Goal: Task Accomplishment & Management: Use online tool/utility

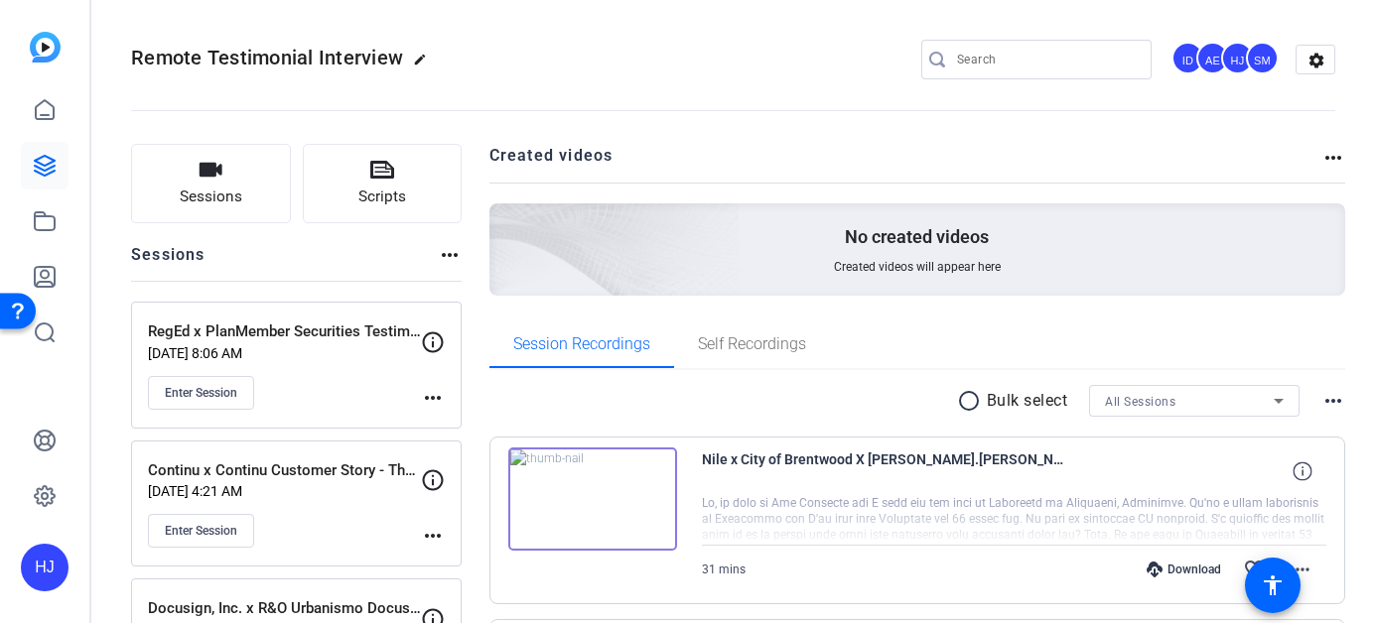
click at [968, 59] on input "Search" at bounding box center [1046, 60] width 179 height 24
click at [957, 64] on input "Search" at bounding box center [1046, 60] width 179 height 24
paste input "Procore Technologies Inc x Procore - Haslin Constructions"
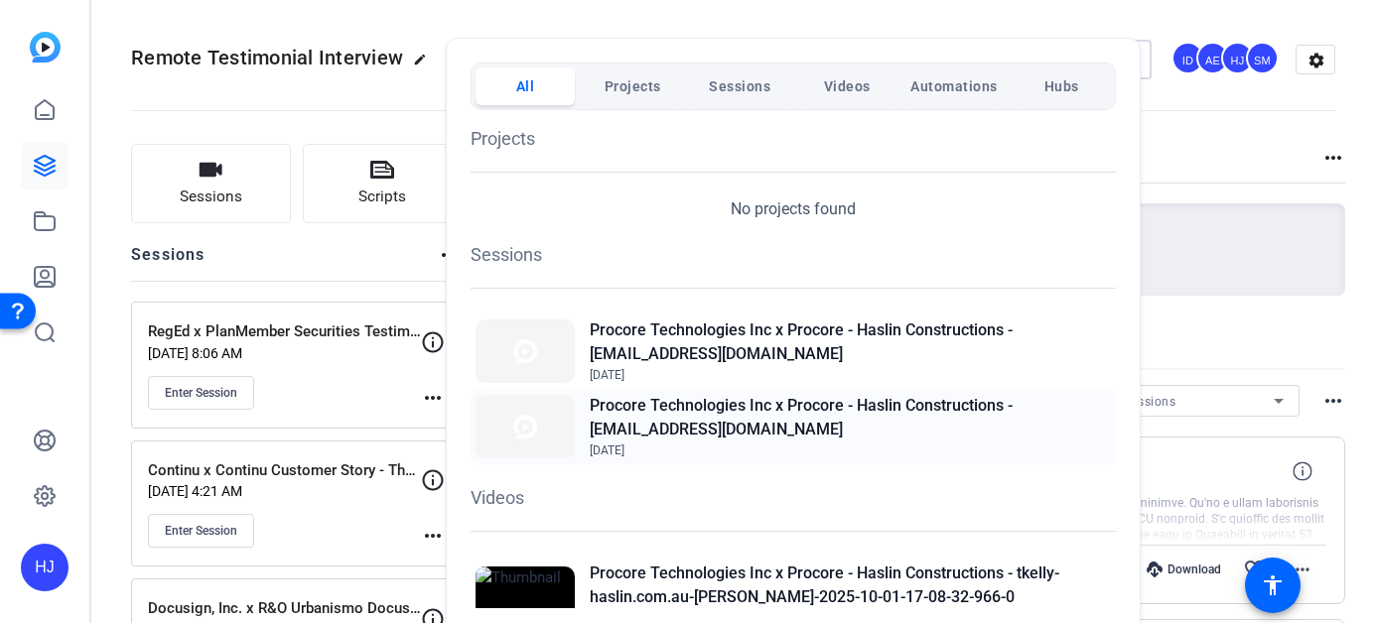
type input "Procore Technologies Inc x Procore - Haslin Constructions"
click at [800, 416] on h2 "Procore Technologies Inc x Procore - Haslin Constructions - [EMAIL_ADDRESS][DOM…" at bounding box center [850, 418] width 521 height 48
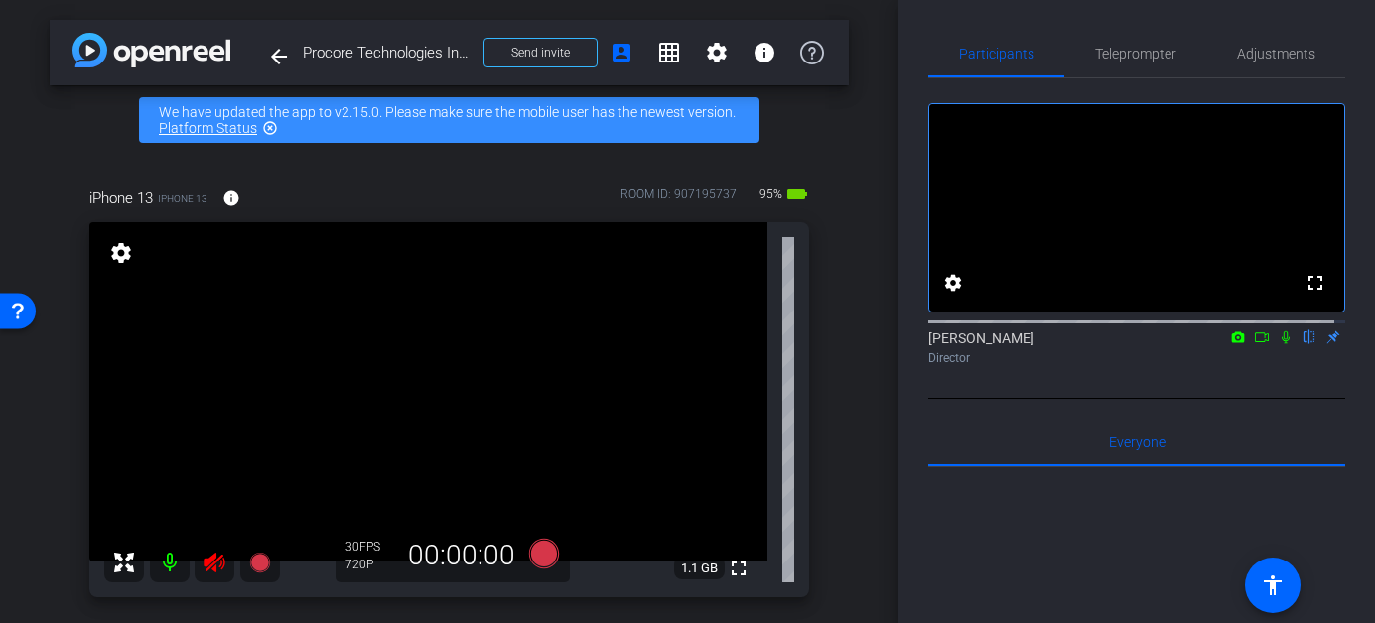
click at [213, 561] on icon at bounding box center [215, 563] width 24 height 24
click at [1265, 47] on span "Adjustments" at bounding box center [1276, 54] width 78 height 14
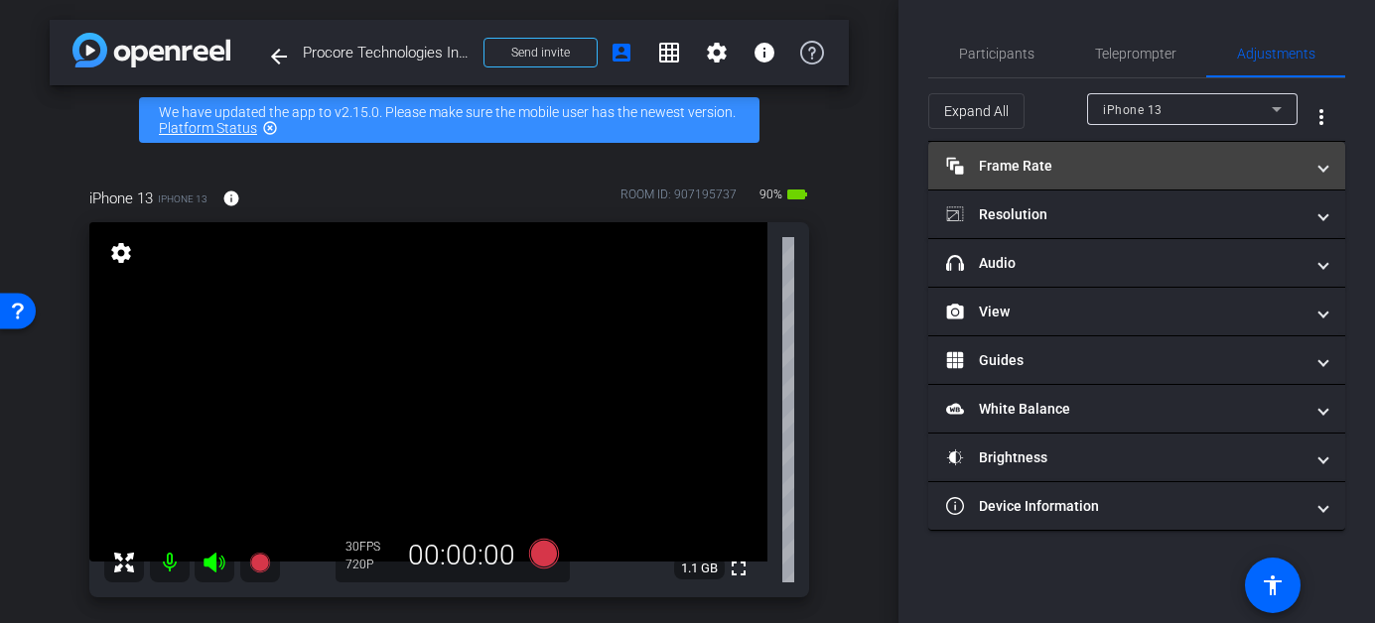
click at [1173, 167] on mat-panel-title "Frame Rate Frame Rate" at bounding box center [1124, 166] width 357 height 21
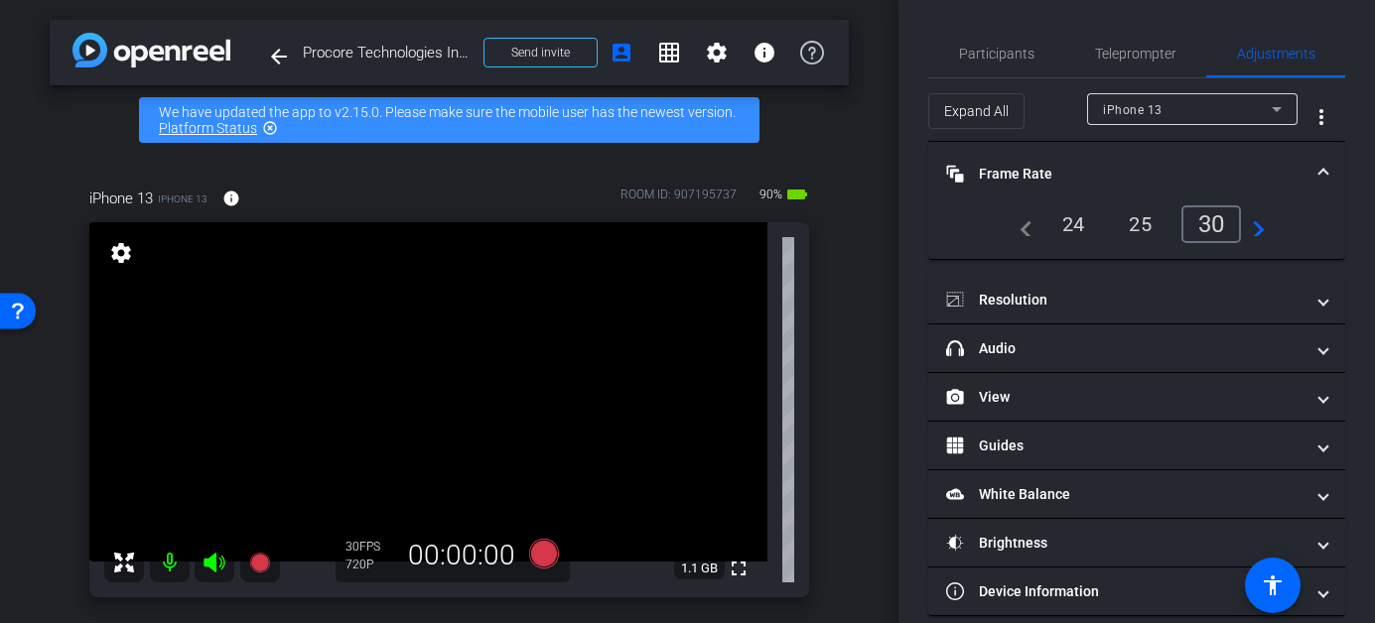
click at [1080, 226] on div "24" at bounding box center [1073, 224] width 53 height 34
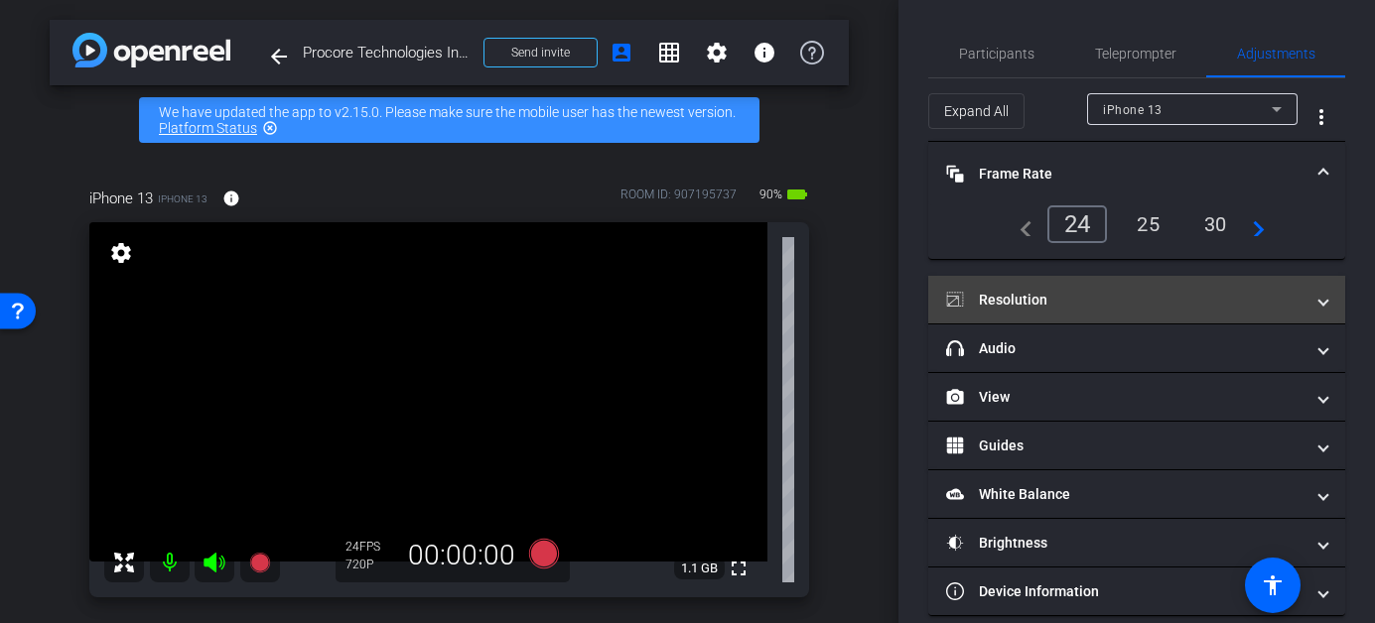
click at [1098, 302] on mat-panel-title "Resolution" at bounding box center [1124, 300] width 357 height 21
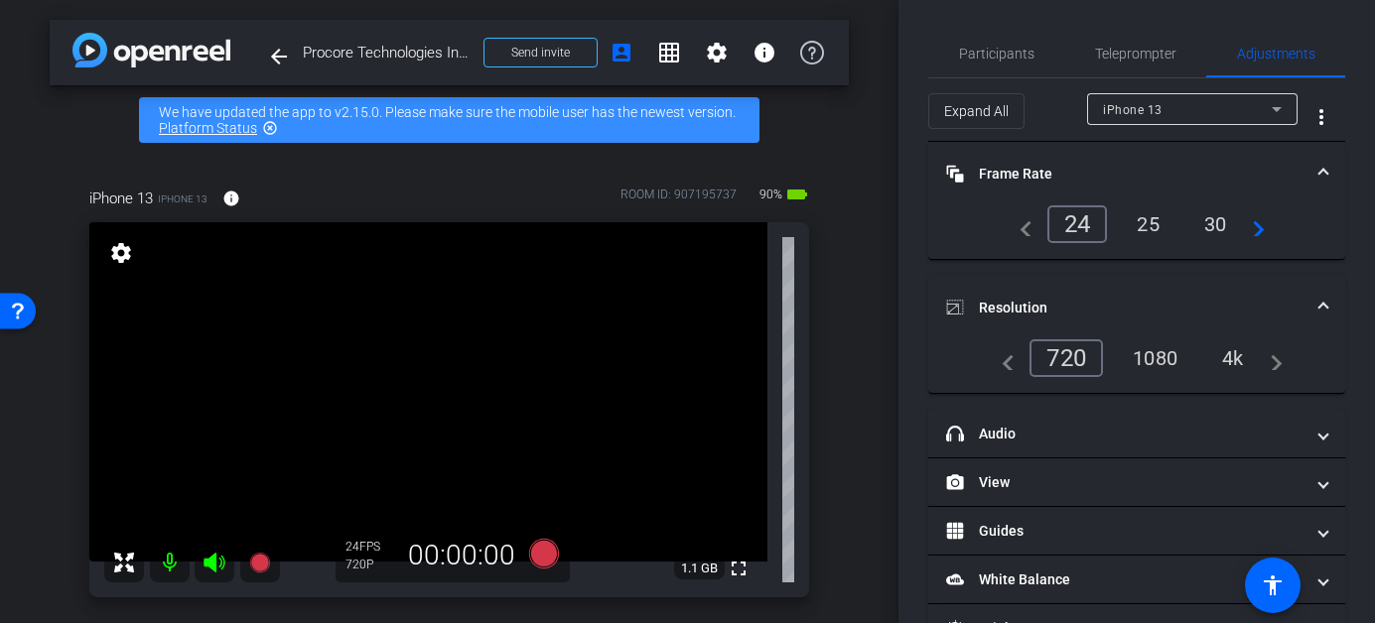
click at [1163, 360] on div "1080" at bounding box center [1155, 358] width 74 height 34
click at [1015, 53] on span "Participants" at bounding box center [996, 54] width 75 height 14
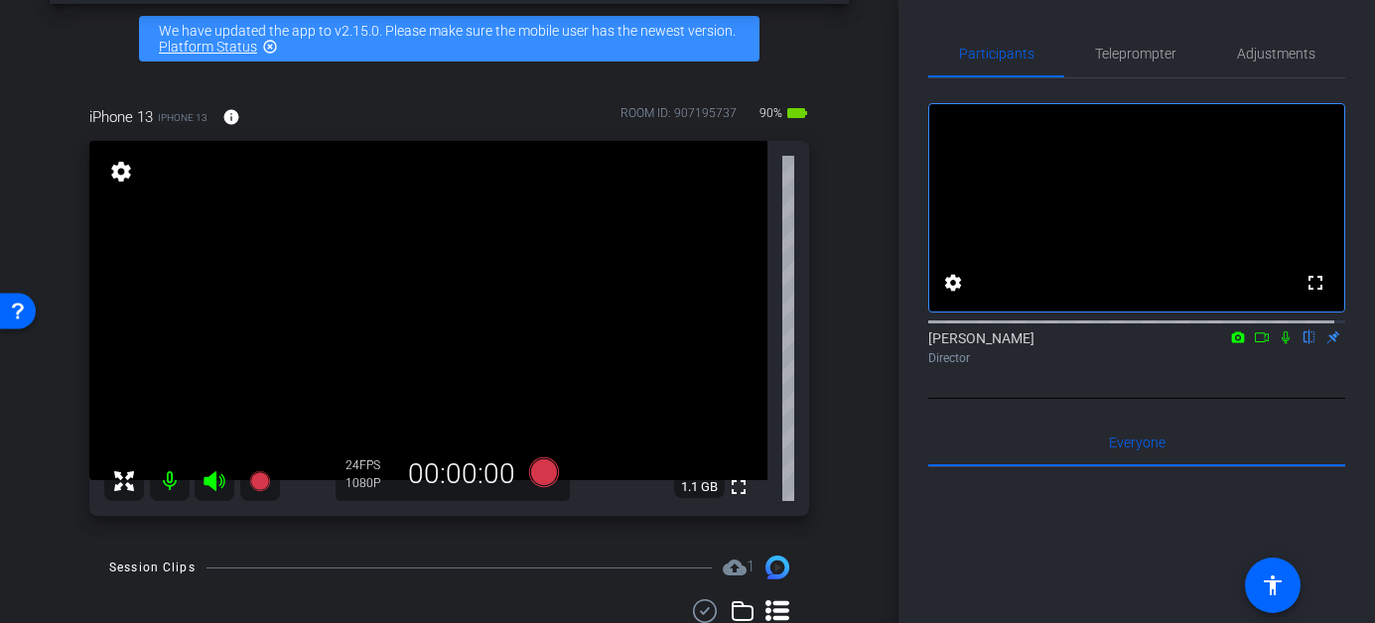
scroll to position [87, 0]
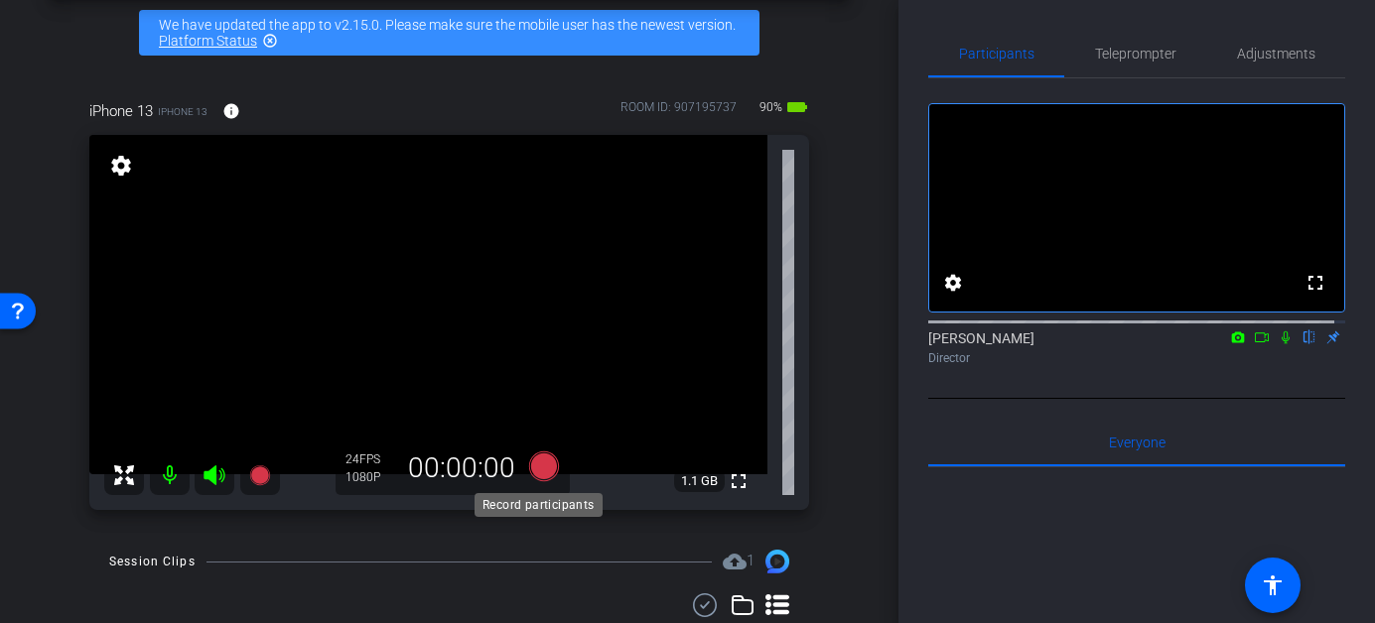
click at [538, 462] on icon at bounding box center [543, 467] width 30 height 30
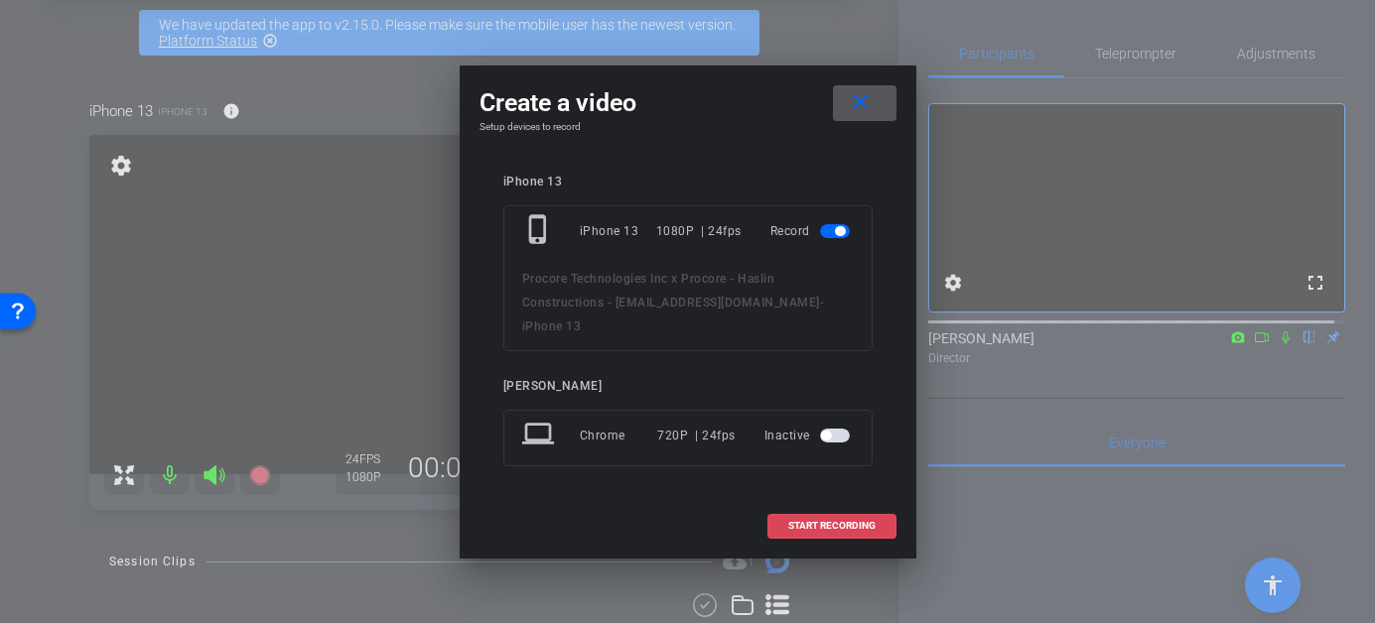
click at [839, 522] on span at bounding box center [831, 526] width 127 height 48
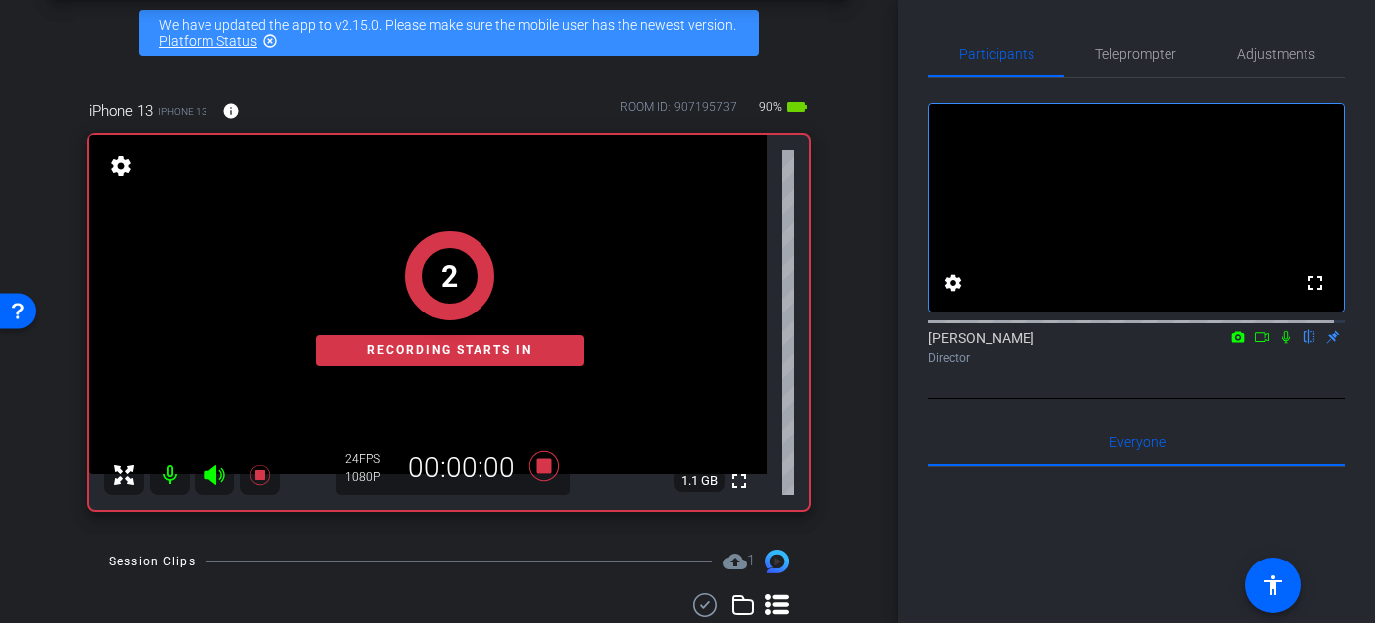
click at [1282, 344] on icon at bounding box center [1286, 338] width 8 height 13
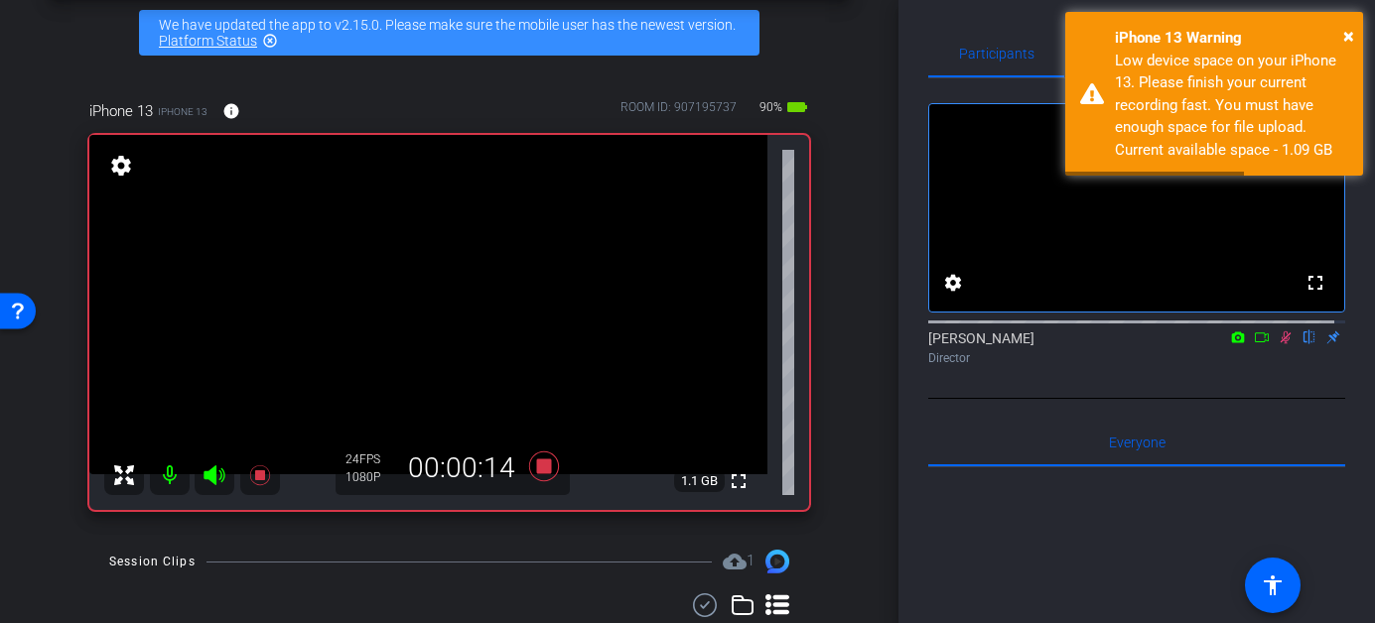
click at [1278, 344] on icon at bounding box center [1286, 338] width 16 height 14
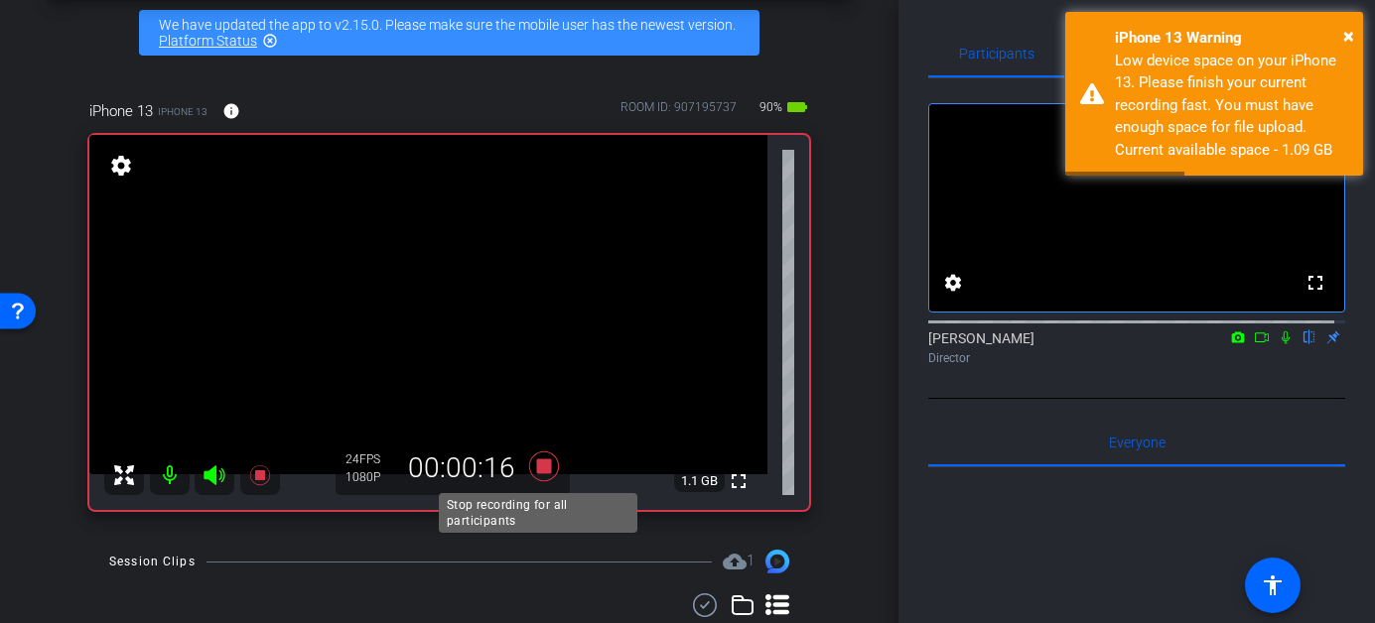
click at [536, 468] on icon at bounding box center [543, 467] width 30 height 30
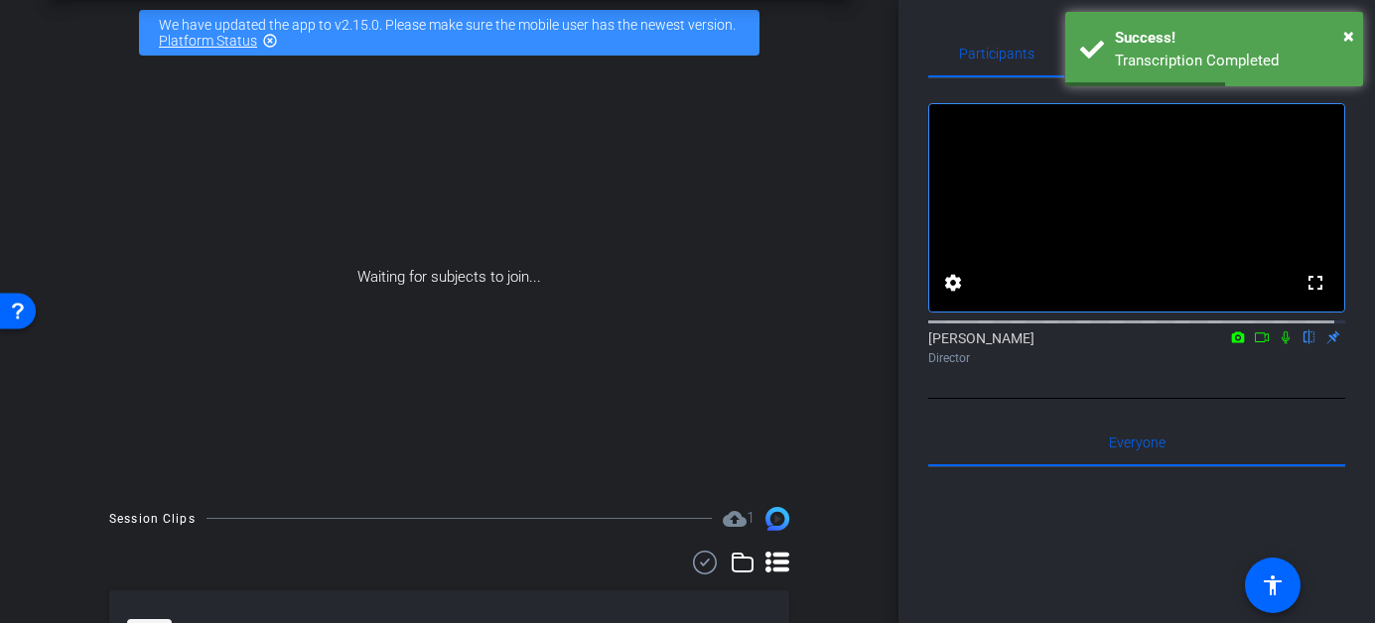
scroll to position [29, 0]
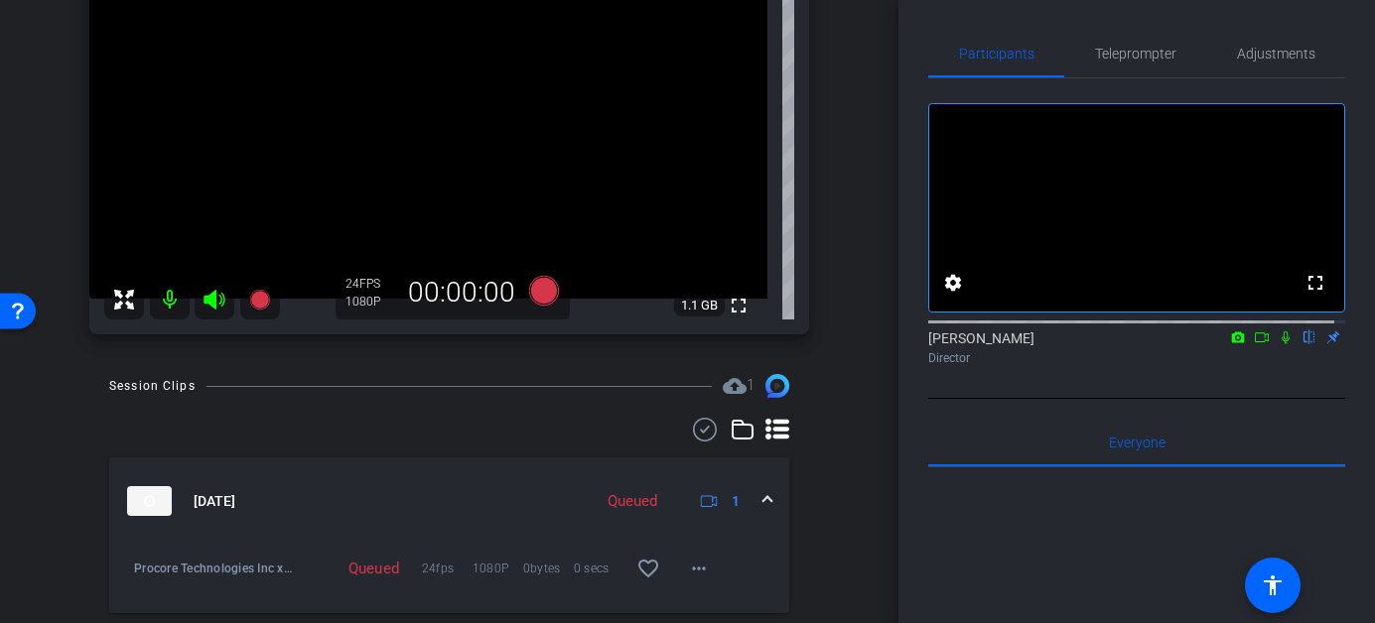
scroll to position [286, 0]
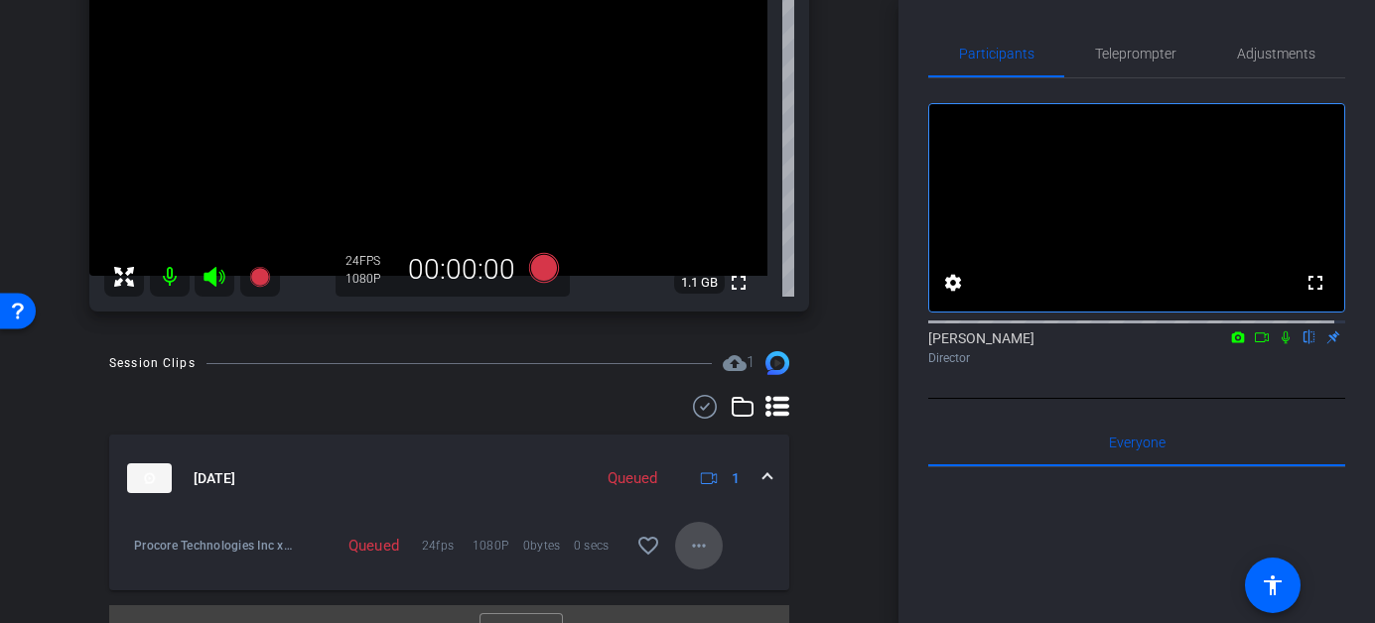
click at [687, 547] on mat-icon "more_horiz" at bounding box center [699, 546] width 24 height 24
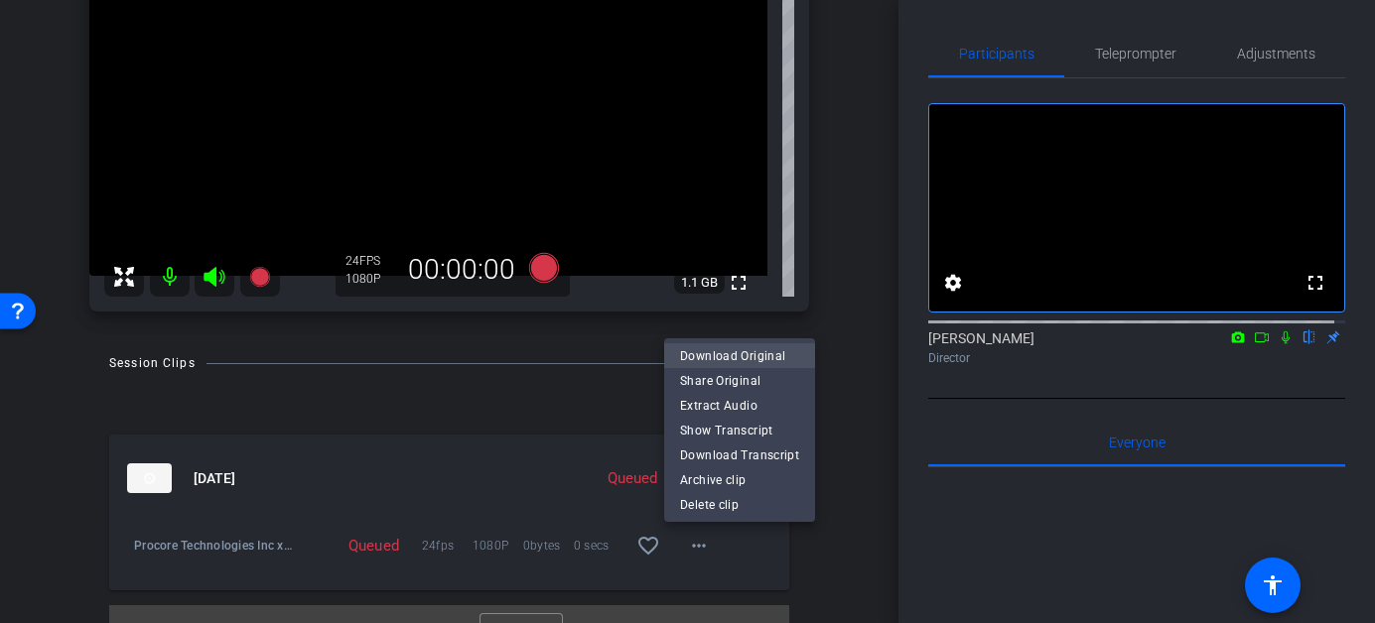
scroll to position [243, 0]
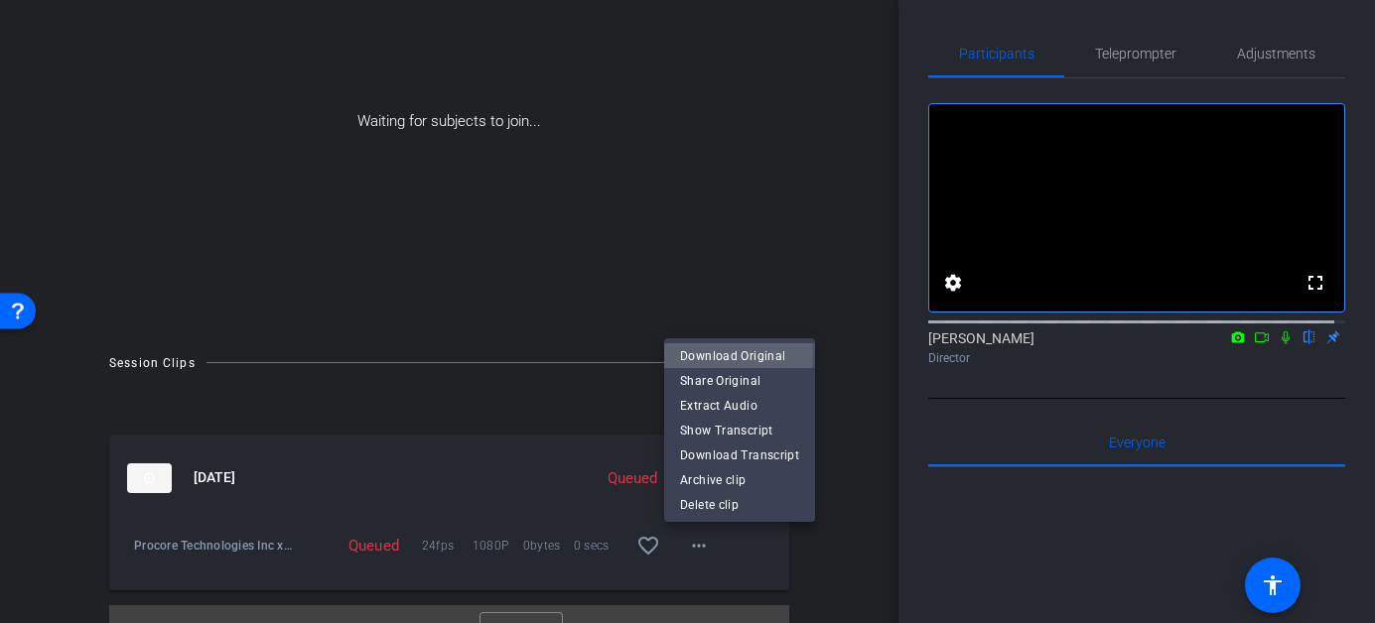
click at [727, 354] on span "Download Original" at bounding box center [739, 356] width 119 height 24
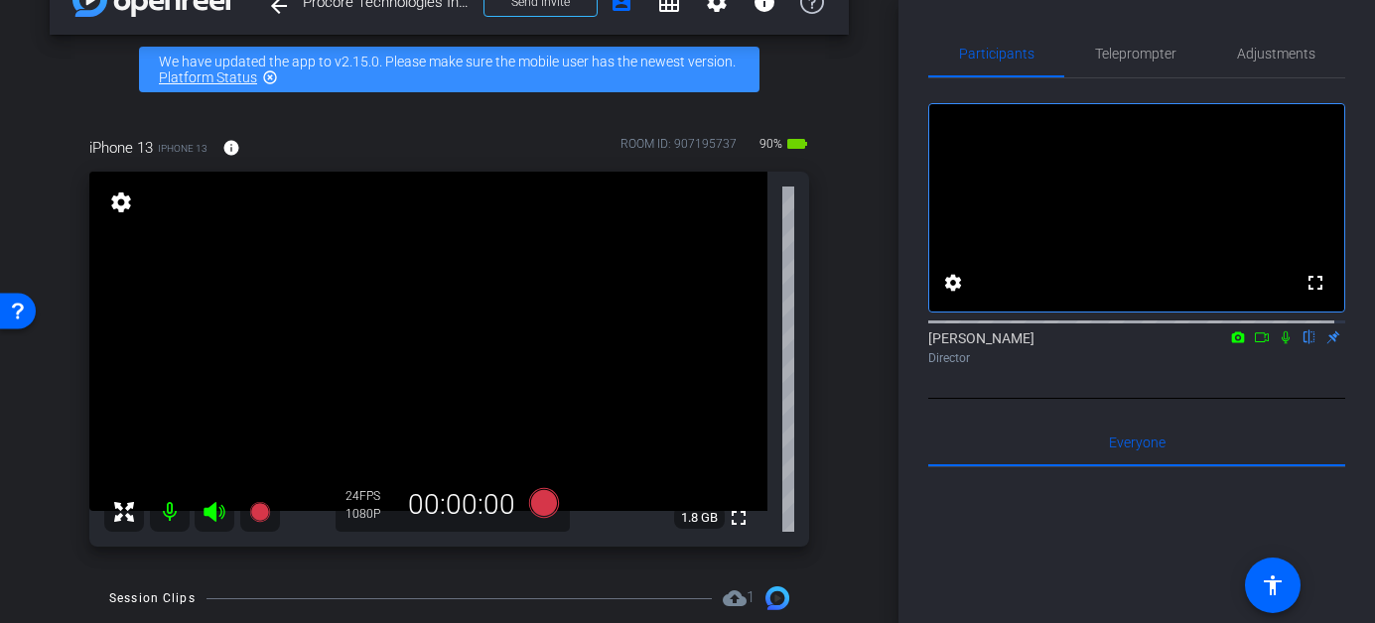
scroll to position [49, 0]
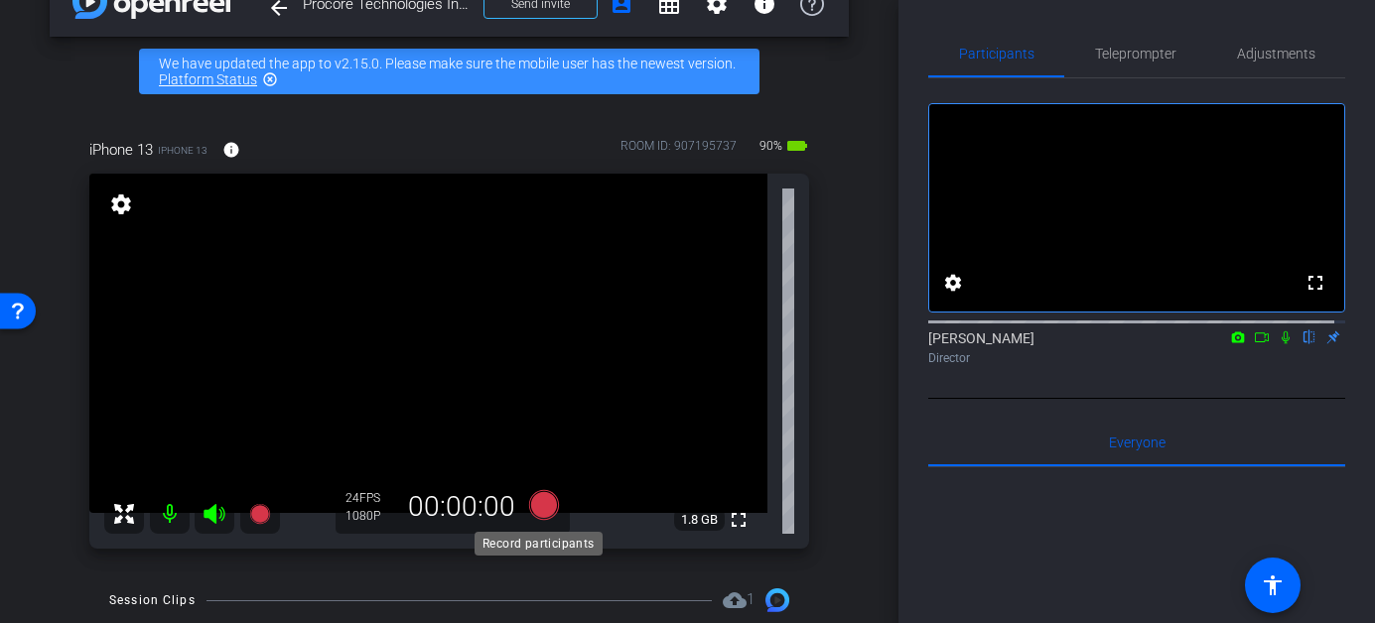
click at [538, 511] on icon at bounding box center [543, 505] width 30 height 30
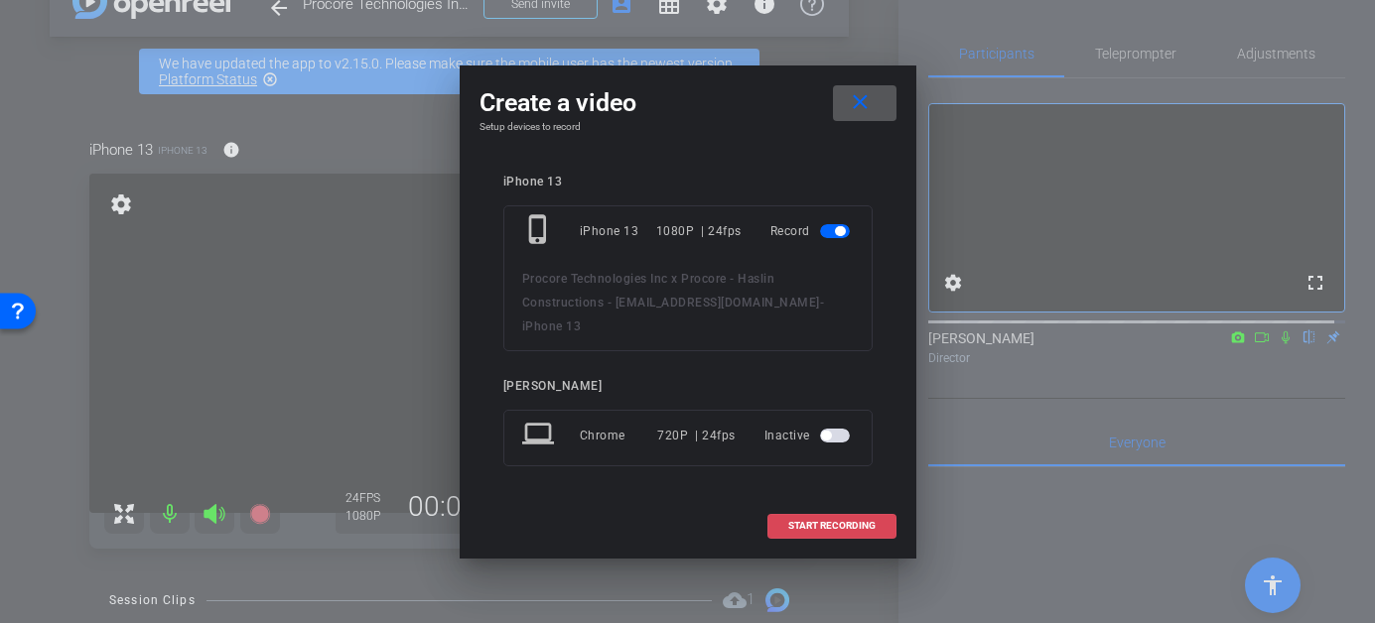
click at [817, 521] on span "START RECORDING" at bounding box center [831, 526] width 87 height 10
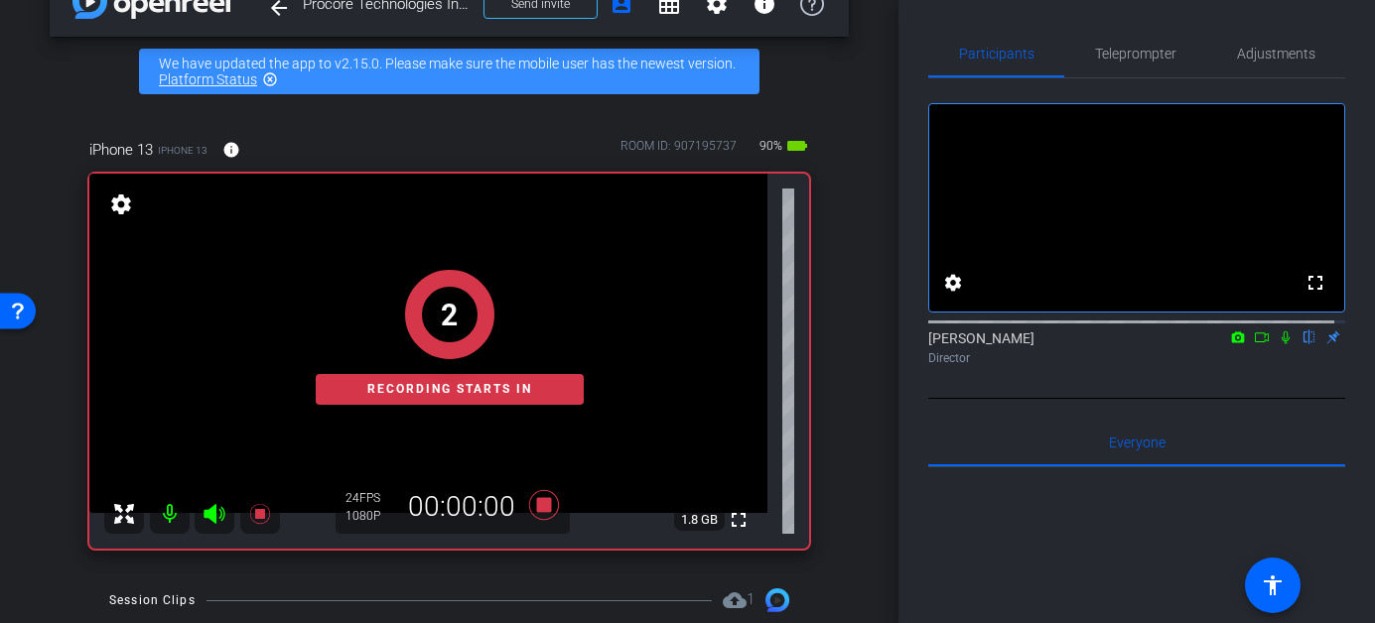
click at [1254, 344] on icon at bounding box center [1262, 338] width 16 height 14
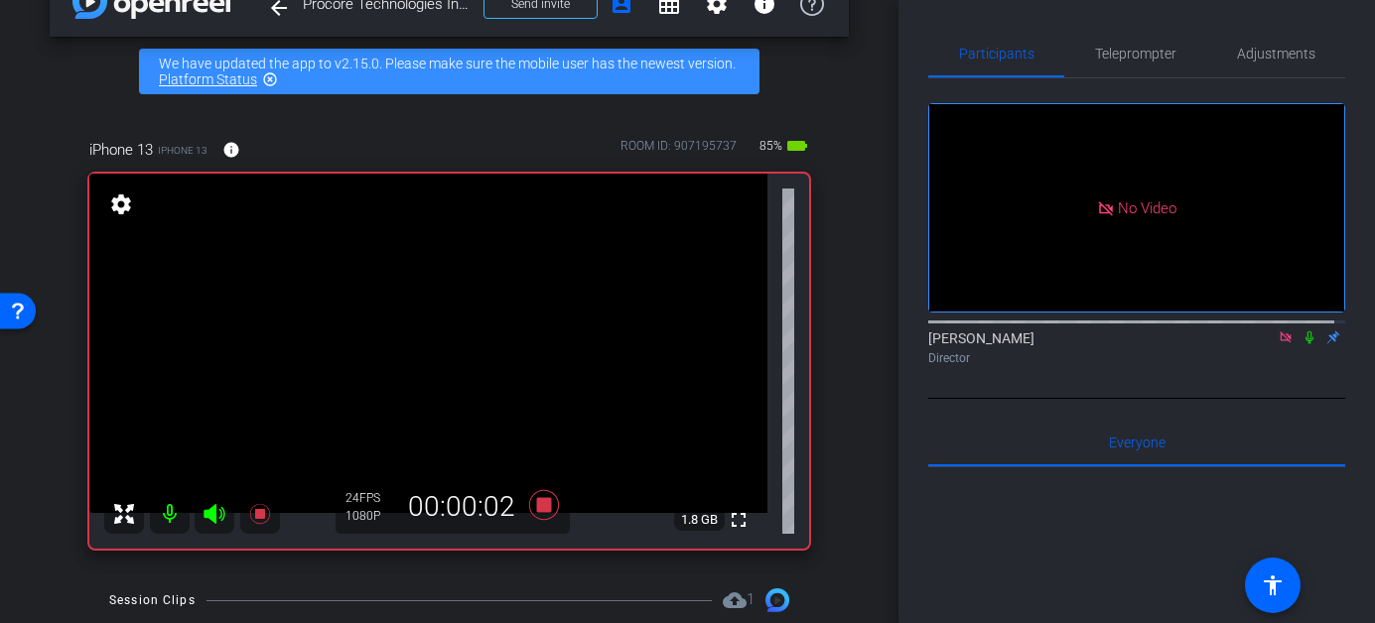
click at [1301, 344] on icon at bounding box center [1309, 338] width 16 height 14
click at [1304, 344] on icon at bounding box center [1309, 338] width 11 height 13
click at [1305, 344] on icon at bounding box center [1309, 338] width 8 height 13
click at [1301, 344] on icon at bounding box center [1309, 338] width 16 height 14
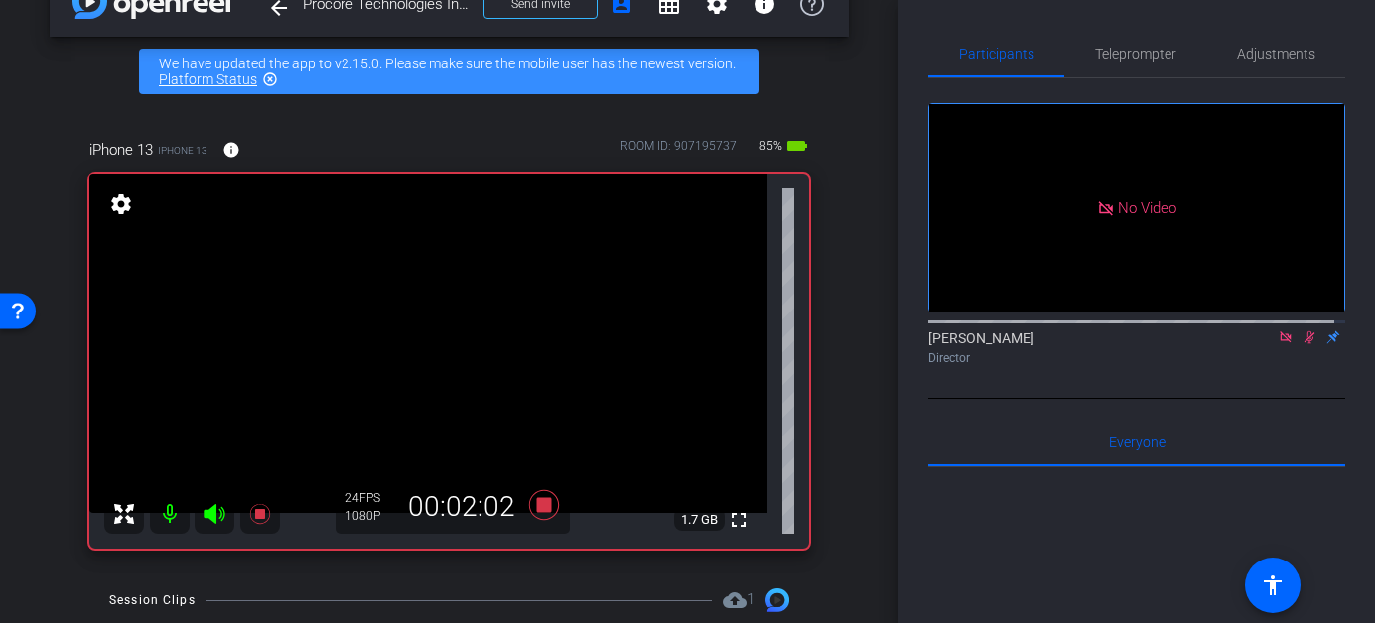
click at [1301, 344] on icon at bounding box center [1309, 338] width 16 height 14
click at [1305, 344] on icon at bounding box center [1309, 338] width 8 height 13
click at [1301, 344] on icon at bounding box center [1309, 338] width 16 height 14
click at [1305, 344] on icon at bounding box center [1309, 338] width 8 height 13
click at [1301, 344] on icon at bounding box center [1309, 338] width 16 height 14
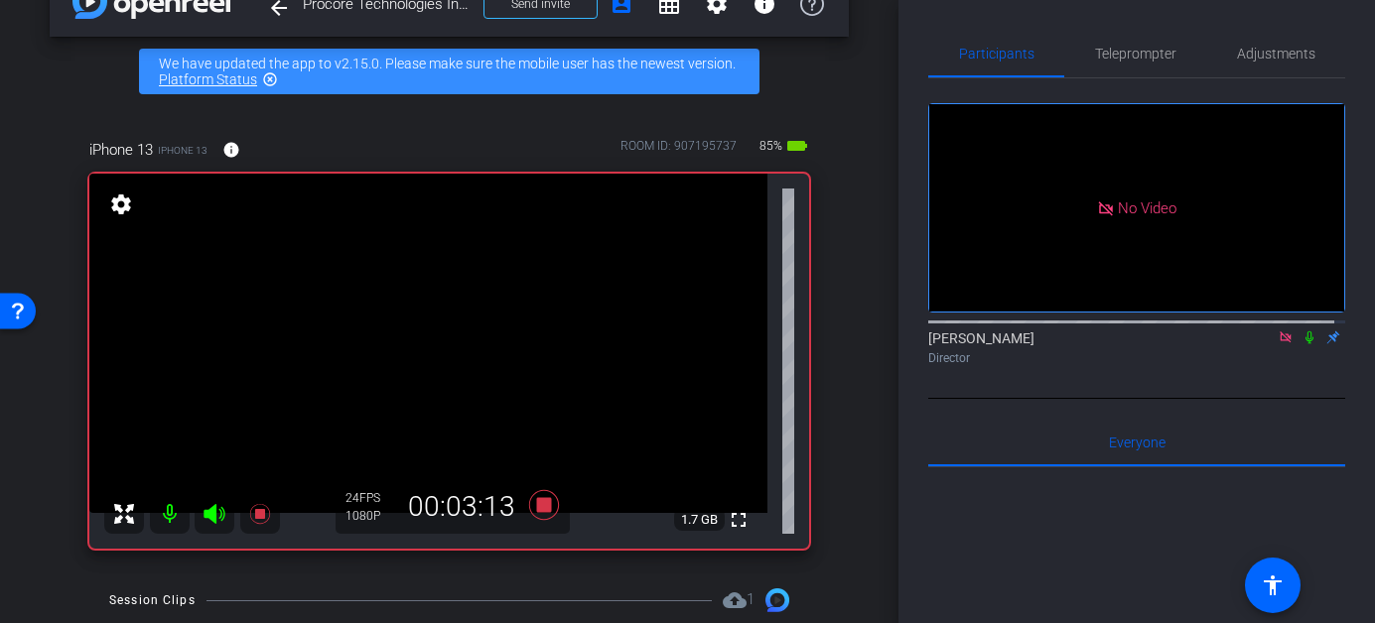
click at [1301, 344] on icon at bounding box center [1309, 338] width 16 height 14
click at [1305, 344] on icon at bounding box center [1309, 338] width 8 height 13
click at [1301, 344] on icon at bounding box center [1309, 338] width 16 height 14
click at [1302, 344] on icon at bounding box center [1309, 338] width 16 height 14
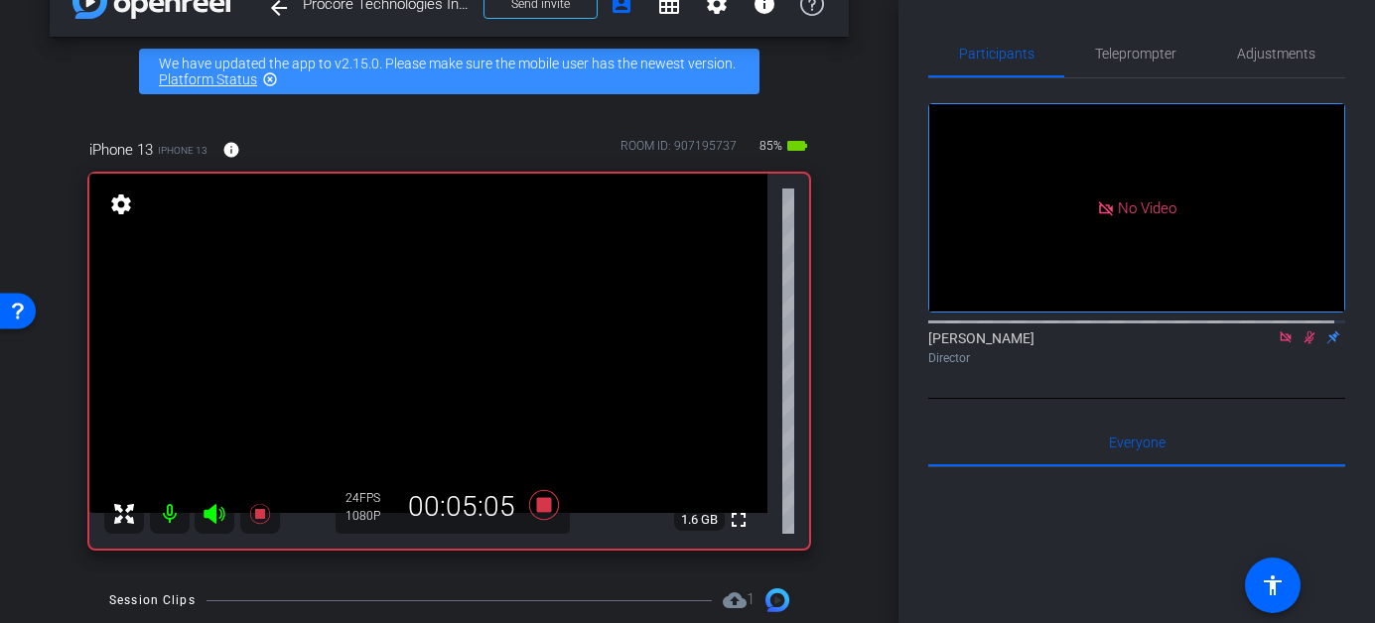
click at [1302, 344] on icon at bounding box center [1309, 338] width 16 height 14
click at [1305, 344] on icon at bounding box center [1309, 338] width 8 height 13
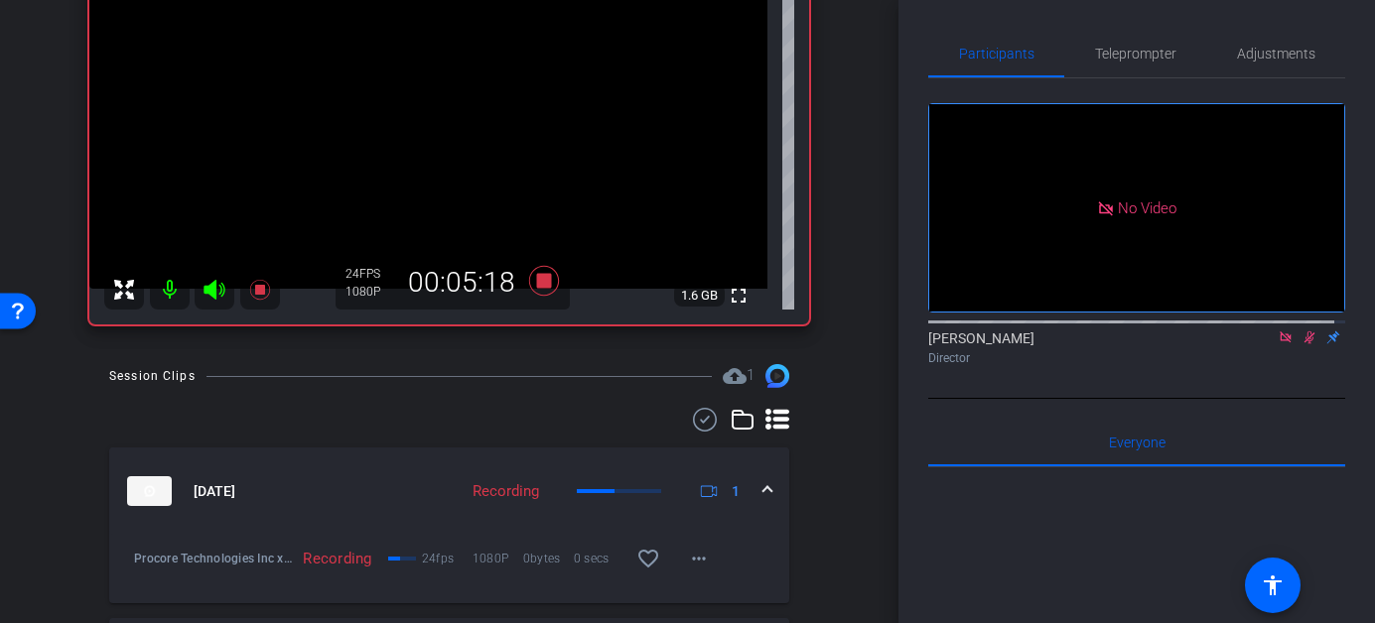
scroll to position [271, 0]
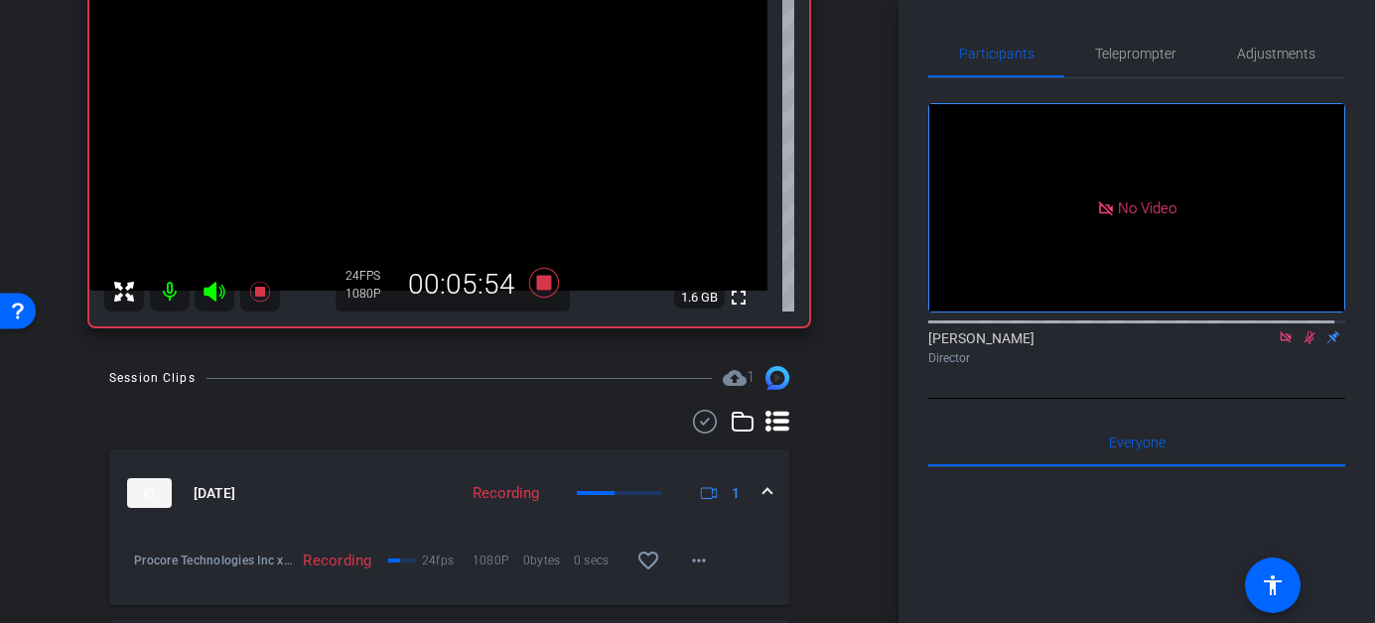
click at [1301, 344] on icon at bounding box center [1309, 338] width 16 height 14
click at [1305, 344] on icon at bounding box center [1309, 338] width 8 height 13
click at [1304, 344] on icon at bounding box center [1309, 338] width 11 height 13
click at [1305, 344] on icon at bounding box center [1309, 338] width 8 height 13
click at [1304, 344] on icon at bounding box center [1309, 338] width 11 height 13
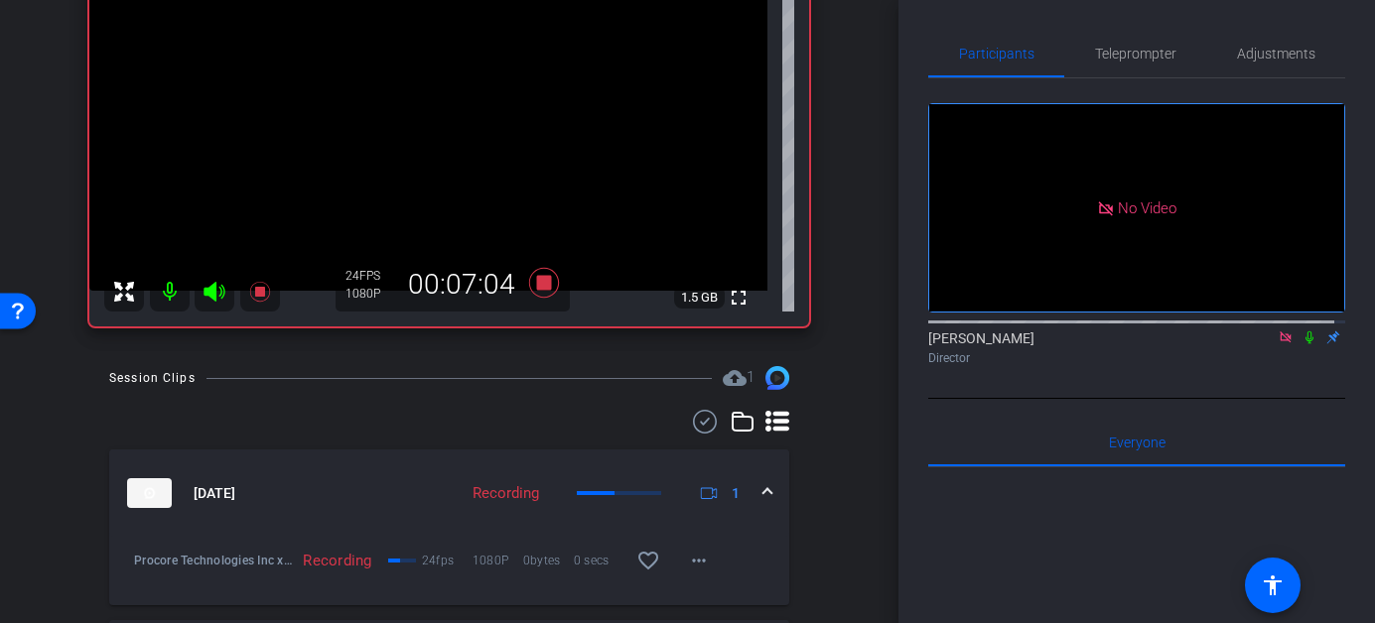
click at [1301, 344] on icon at bounding box center [1309, 338] width 16 height 14
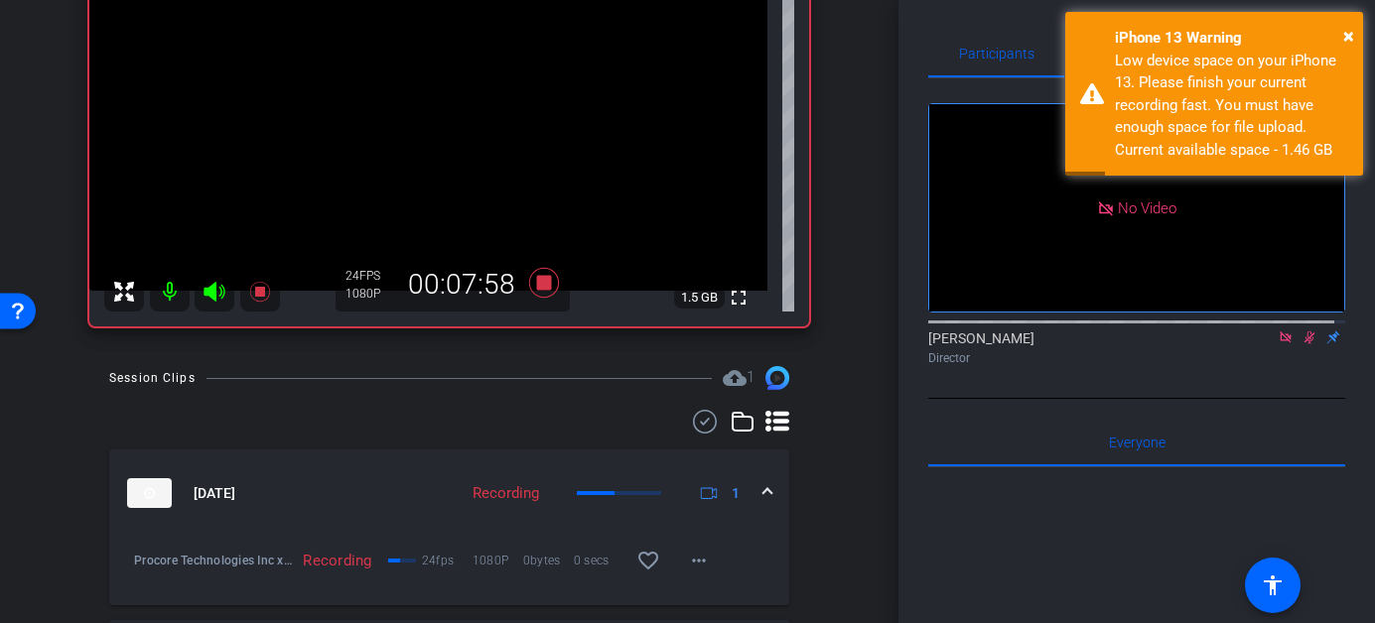
click at [1301, 344] on icon at bounding box center [1309, 338] width 16 height 14
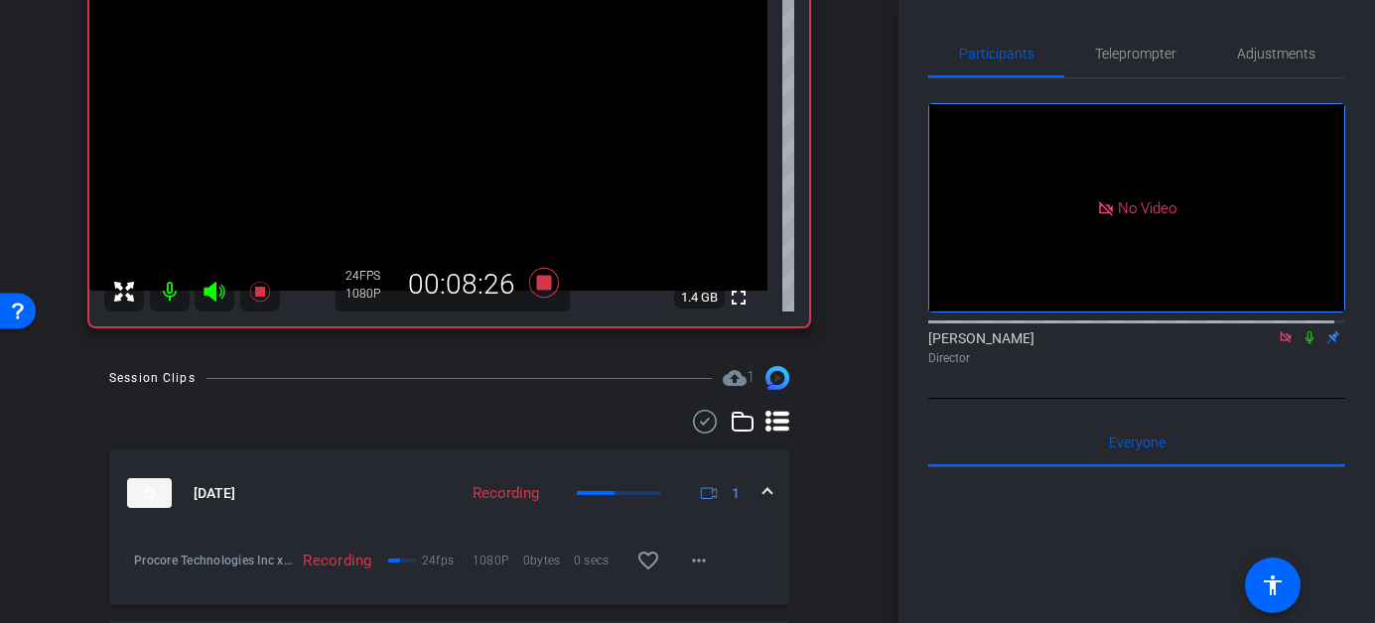
click at [1301, 344] on icon at bounding box center [1309, 338] width 16 height 14
click at [540, 271] on icon at bounding box center [544, 283] width 48 height 36
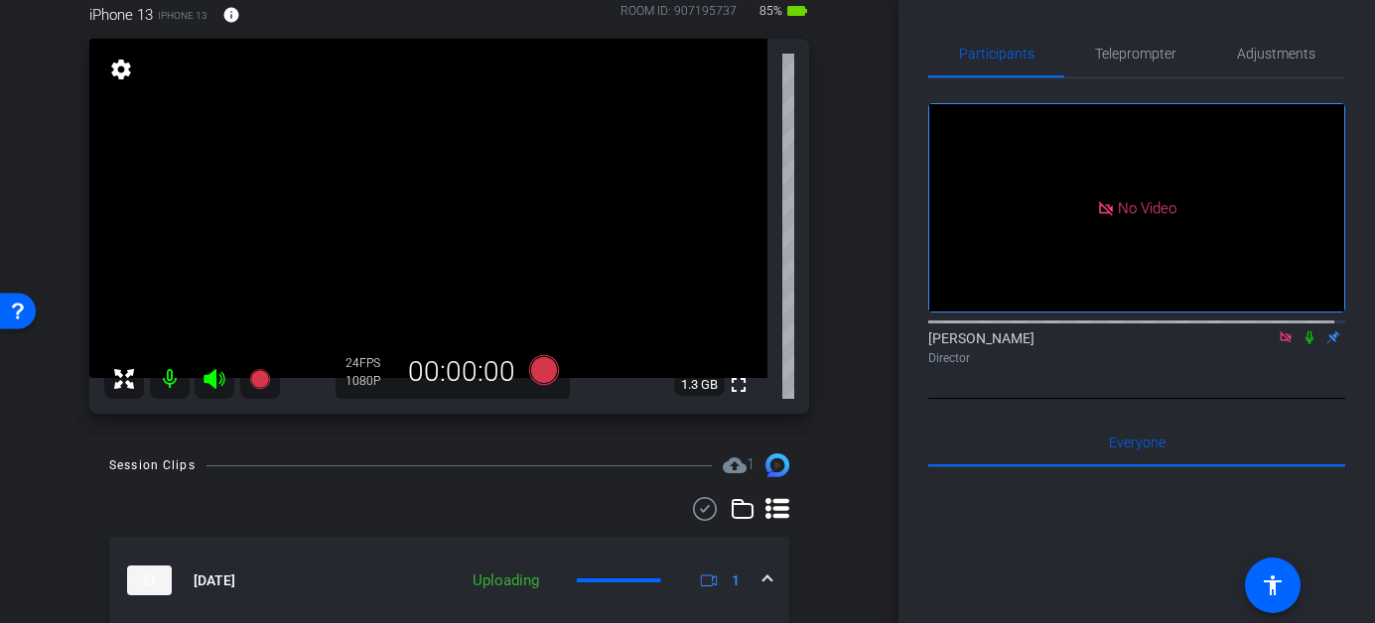
scroll to position [181, 0]
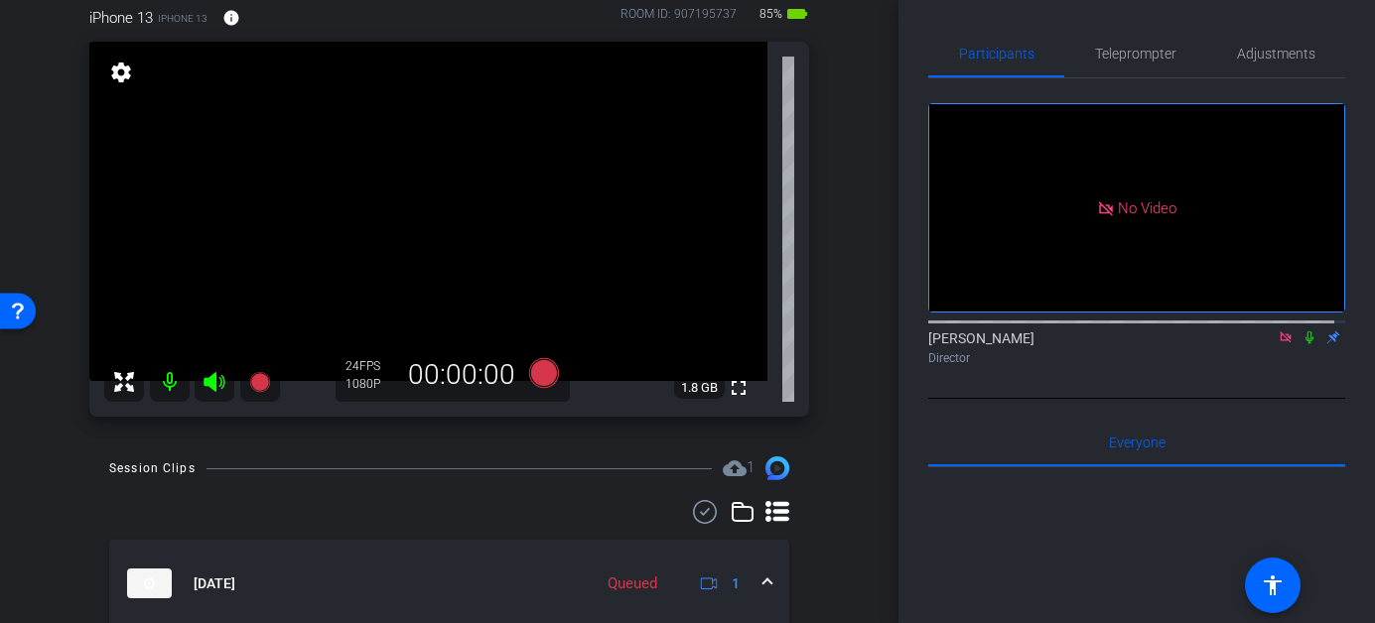
click at [1278, 344] on icon at bounding box center [1286, 338] width 16 height 14
click at [536, 375] on icon at bounding box center [543, 373] width 30 height 30
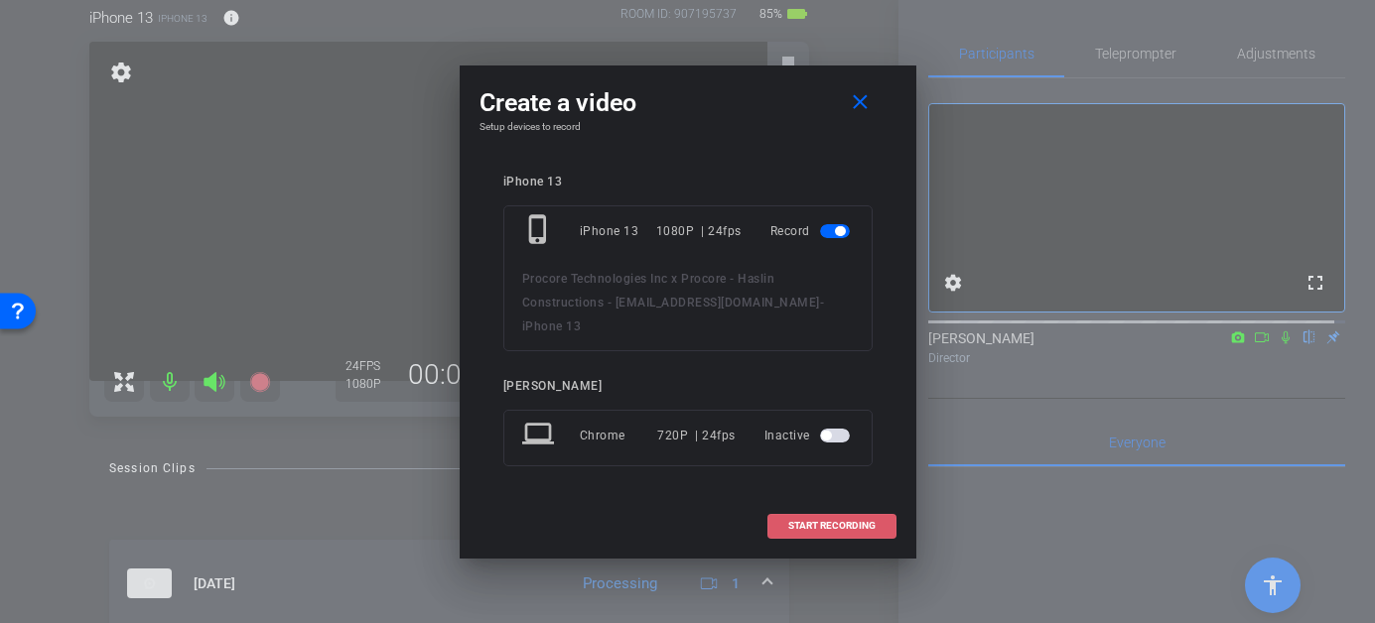
click at [795, 521] on span "START RECORDING" at bounding box center [831, 526] width 87 height 10
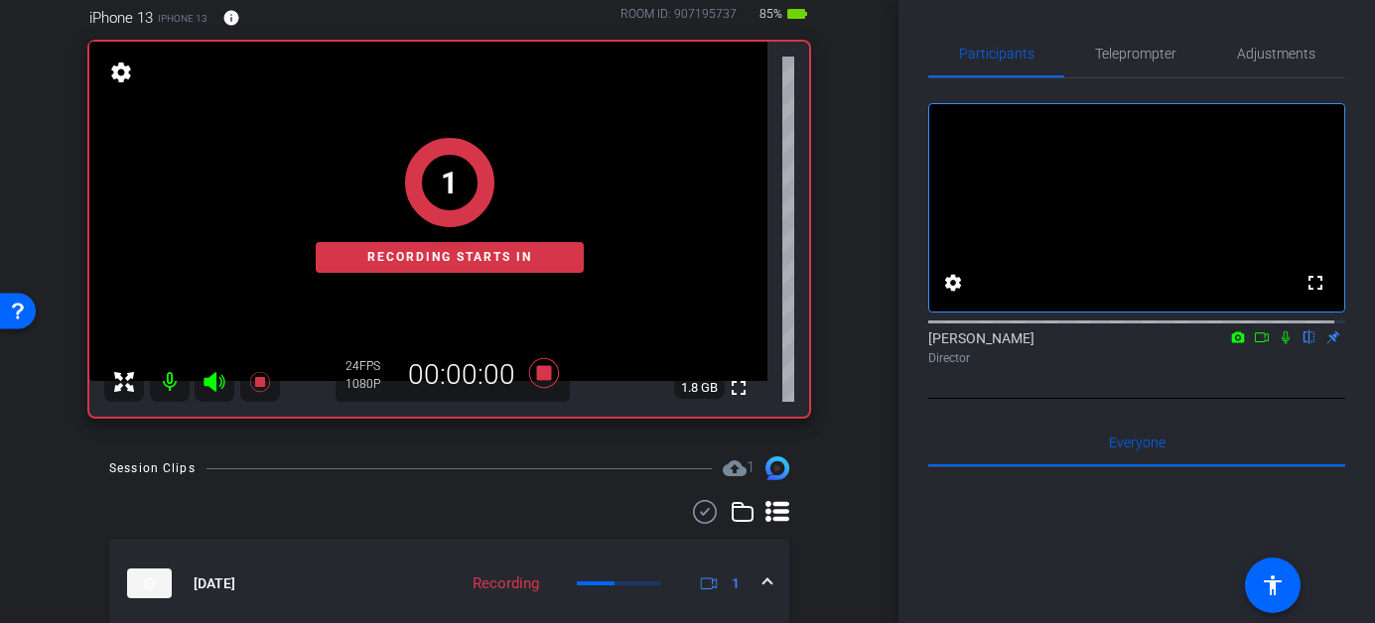
click at [1278, 344] on icon at bounding box center [1286, 338] width 16 height 14
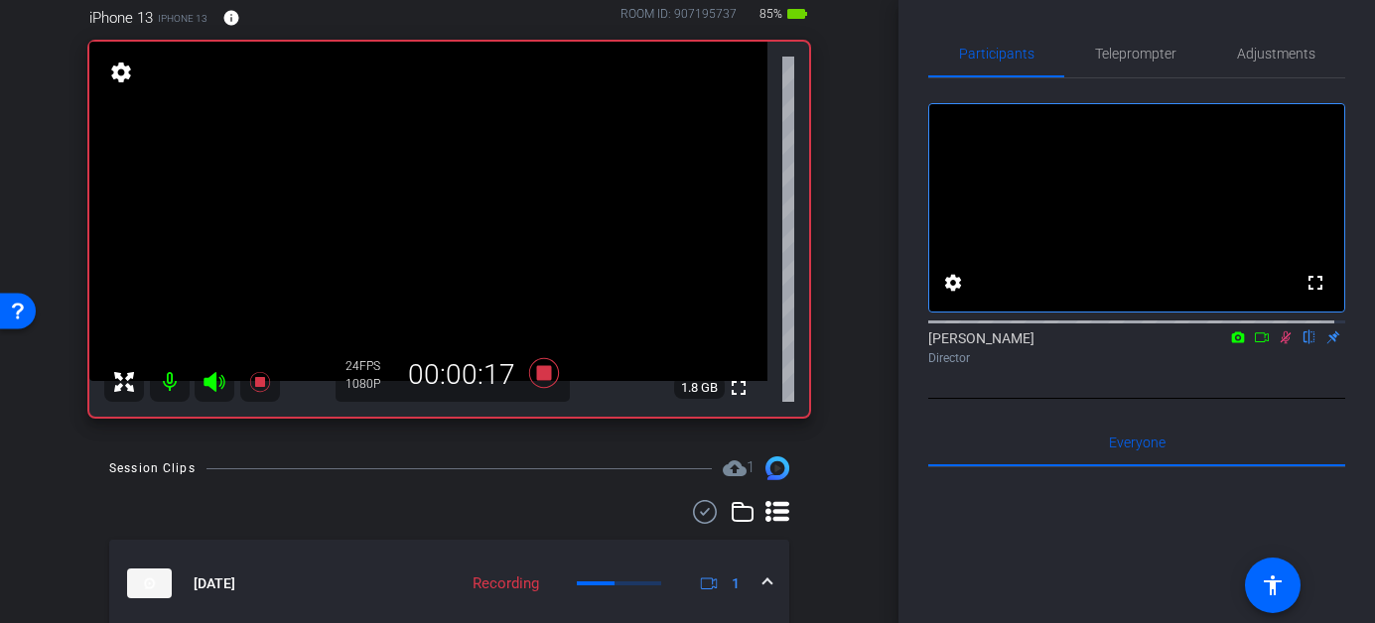
click at [1278, 344] on icon at bounding box center [1286, 338] width 16 height 14
click at [1282, 344] on icon at bounding box center [1286, 338] width 8 height 13
click at [1278, 344] on icon at bounding box center [1286, 338] width 16 height 14
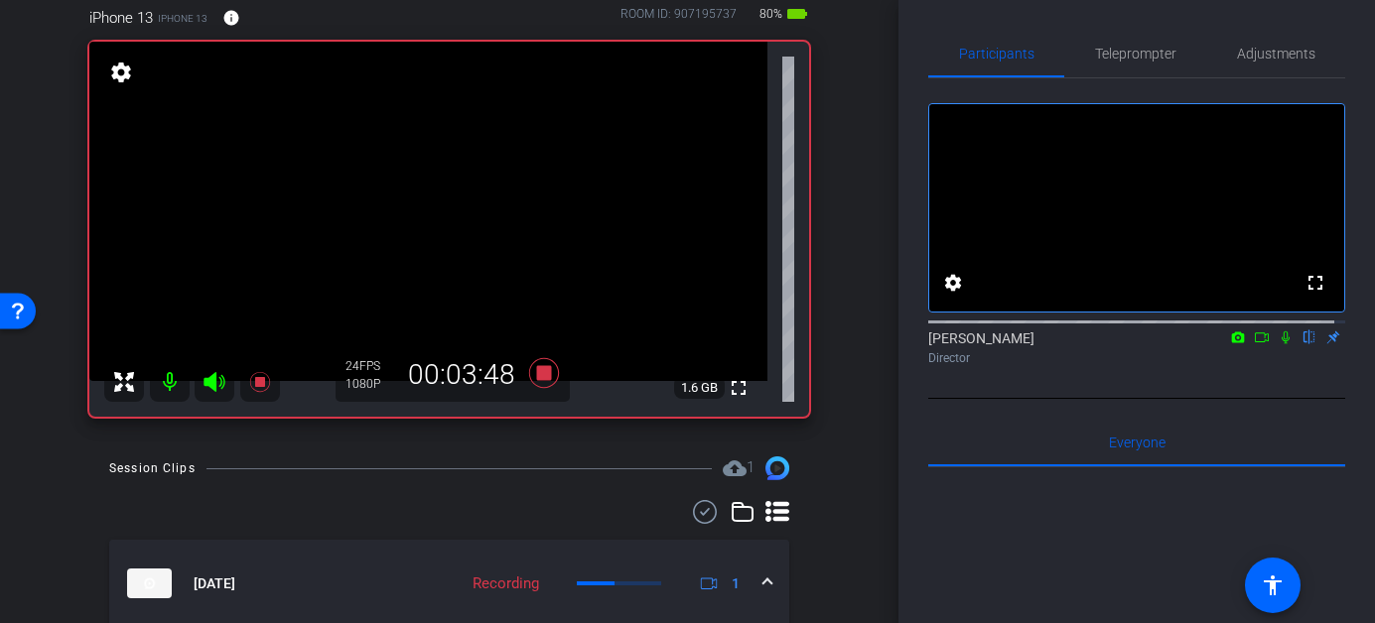
click at [1278, 344] on icon at bounding box center [1286, 338] width 16 height 14
click at [1282, 344] on icon at bounding box center [1286, 338] width 8 height 13
click at [1278, 344] on icon at bounding box center [1286, 338] width 16 height 14
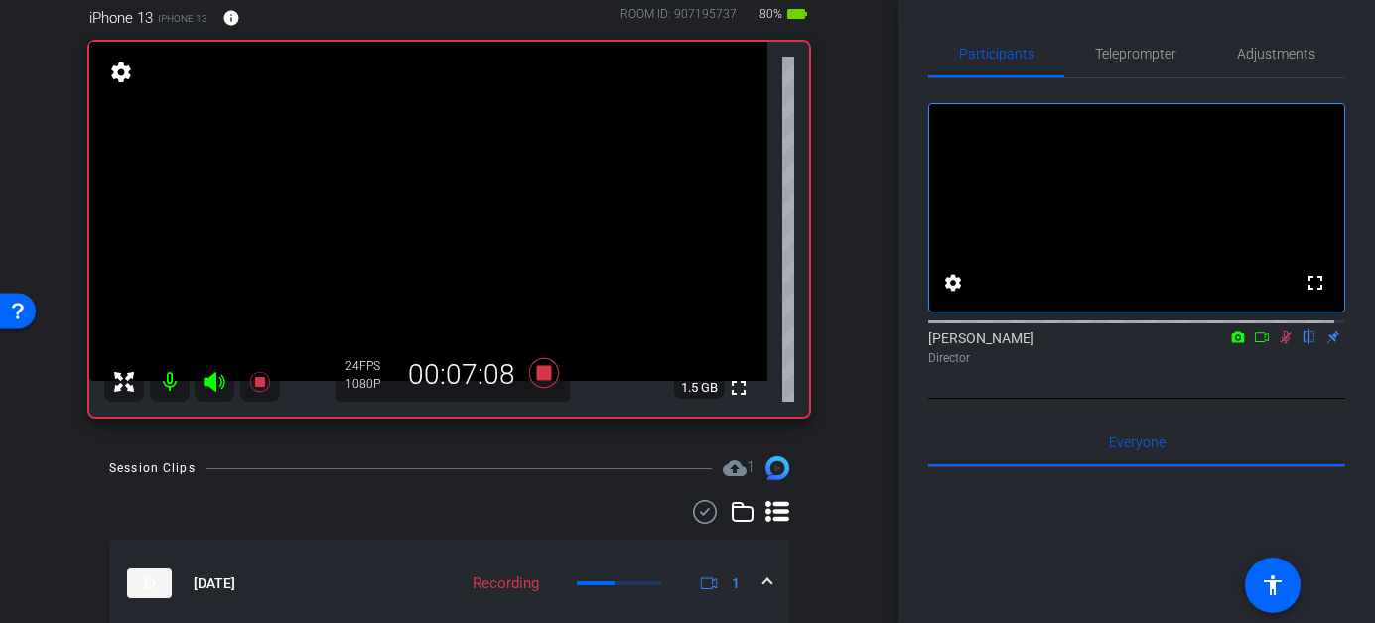
click at [1278, 344] on icon at bounding box center [1286, 338] width 16 height 14
click at [1281, 344] on icon at bounding box center [1286, 338] width 11 height 13
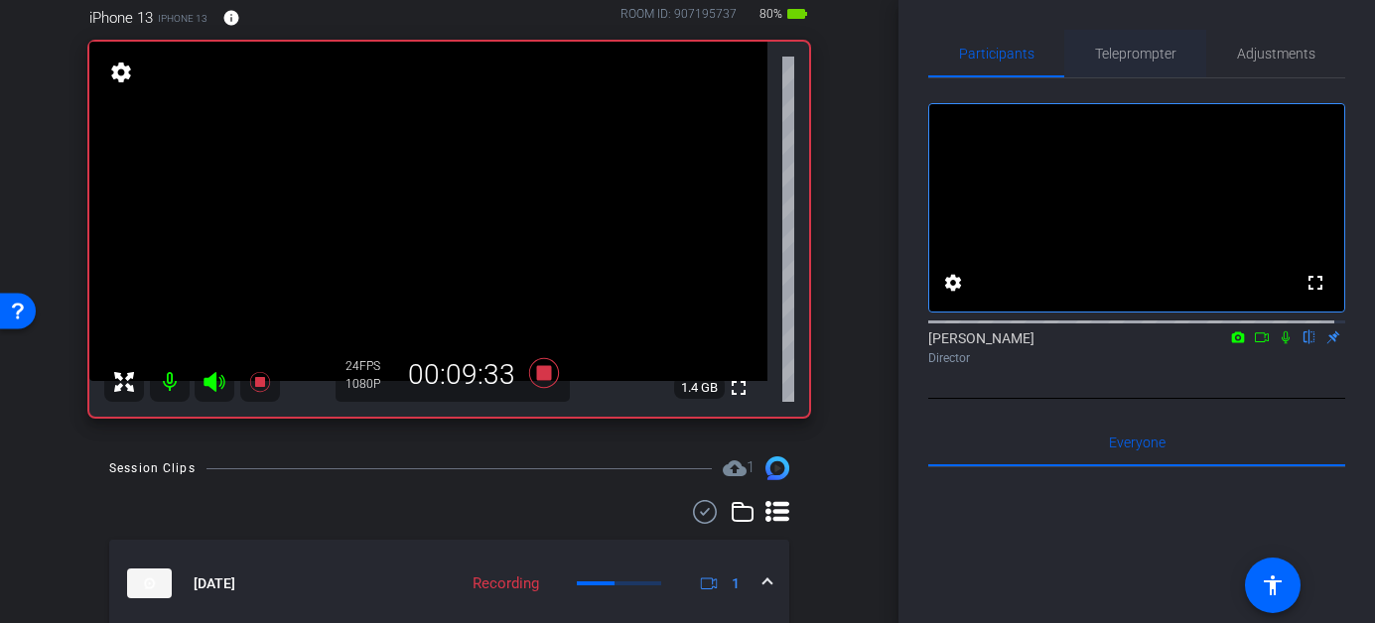
click at [1118, 55] on span "Teleprompter" at bounding box center [1135, 54] width 81 height 14
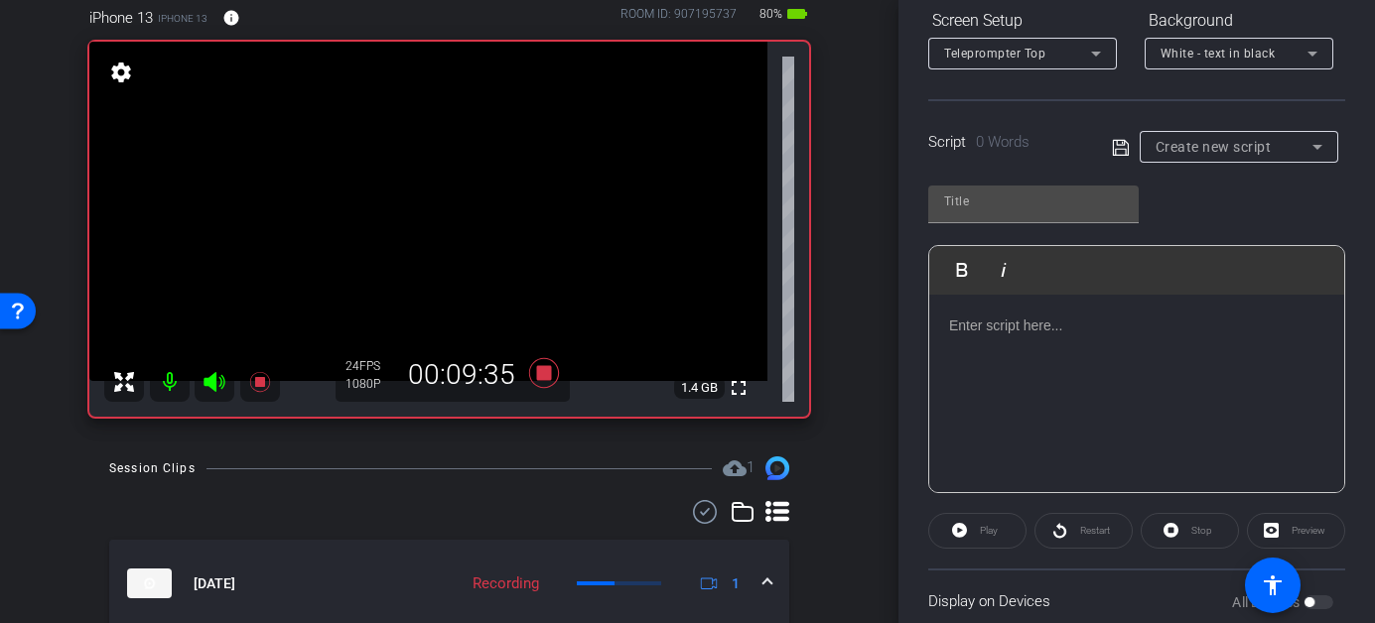
scroll to position [333, 0]
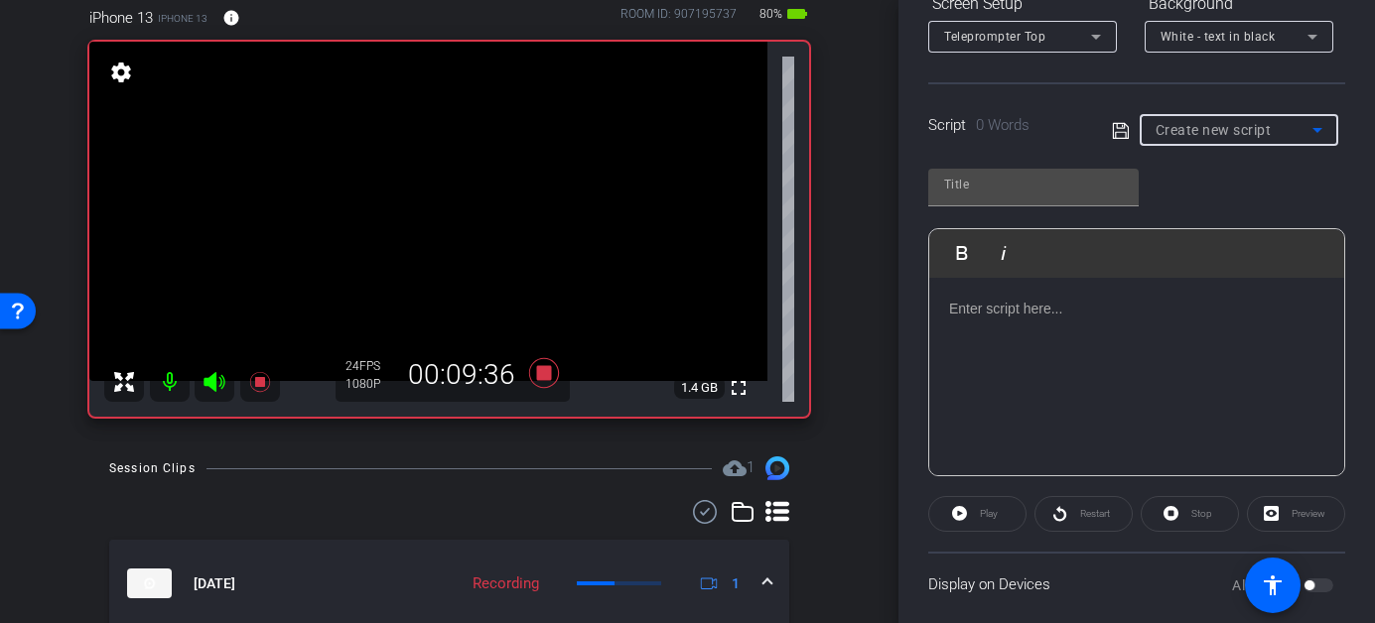
click at [1191, 130] on span "Create new script" at bounding box center [1214, 130] width 116 height 16
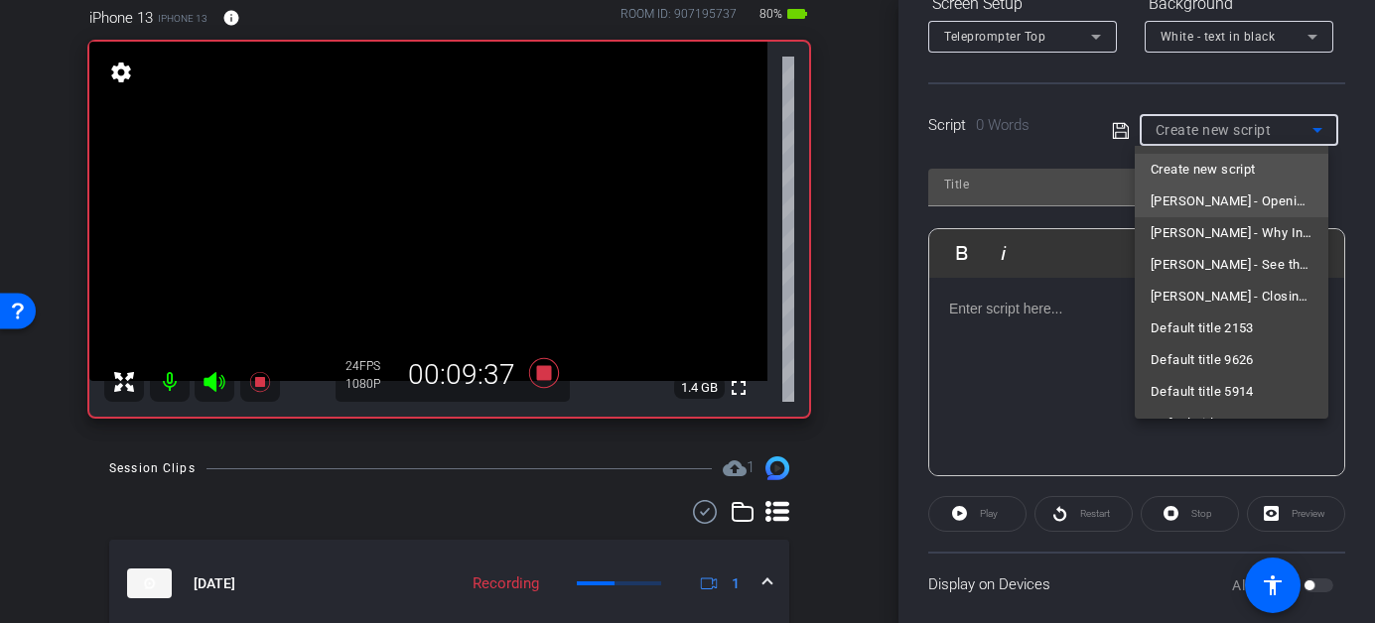
click at [1193, 195] on span "Carla - Opening: Welcome Message" at bounding box center [1232, 202] width 162 height 24
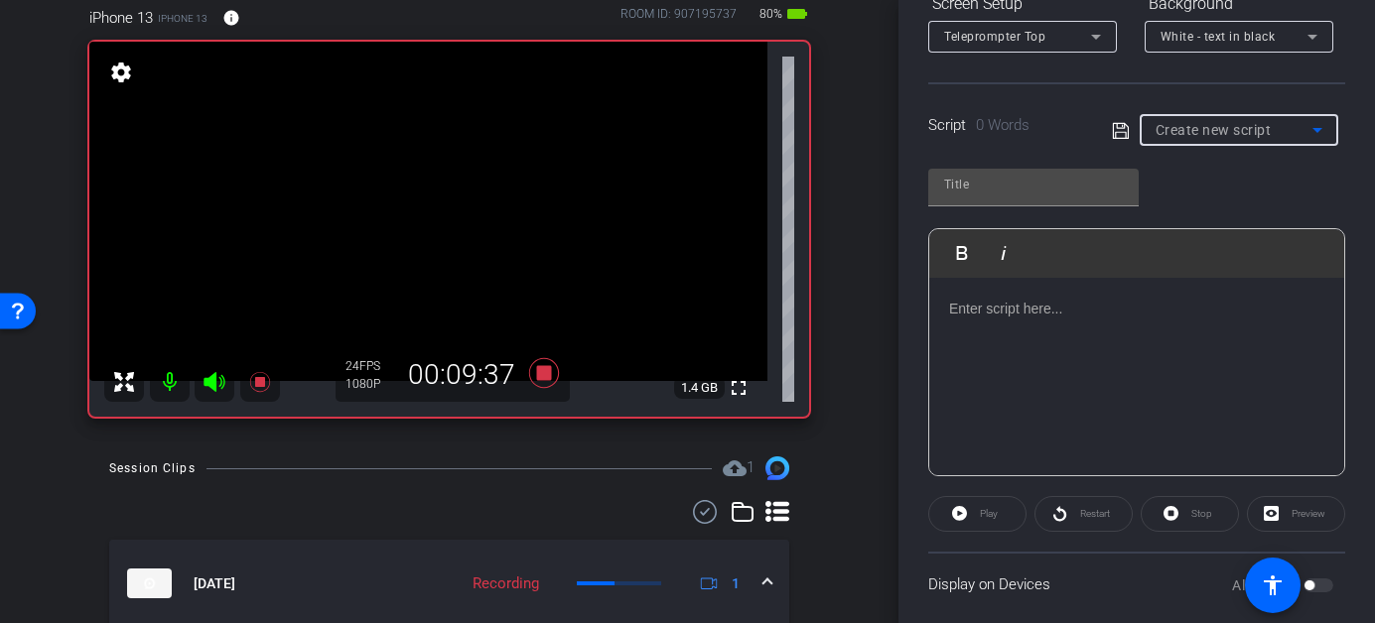
type input "Carla - Opening: Welcome Message"
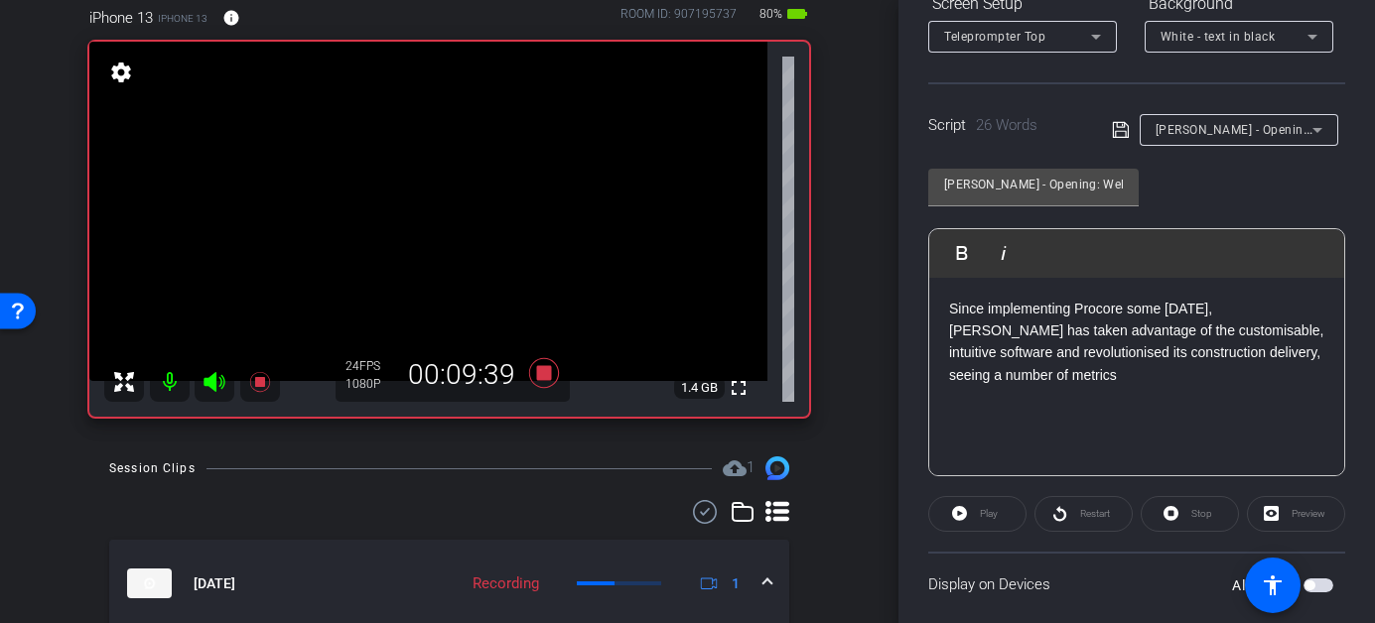
drag, startPoint x: 1134, startPoint y: 384, endPoint x: 913, endPoint y: 264, distance: 251.0
click at [913, 264] on div "Participants Teleprompter Adjustments settings Heather Jacoby flip Director Eve…" at bounding box center [1136, 311] width 477 height 623
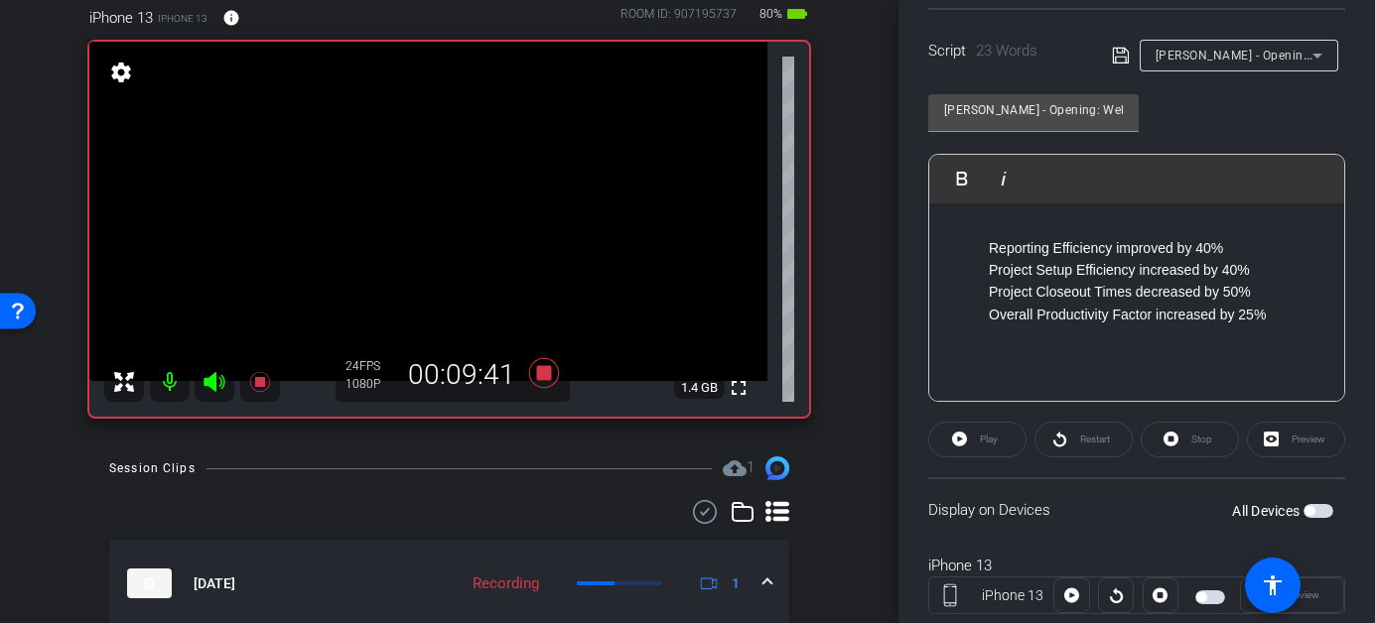
scroll to position [408, 0]
click at [1304, 512] on span "button" at bounding box center [1309, 510] width 10 height 10
click at [989, 436] on span "Play" at bounding box center [989, 438] width 18 height 11
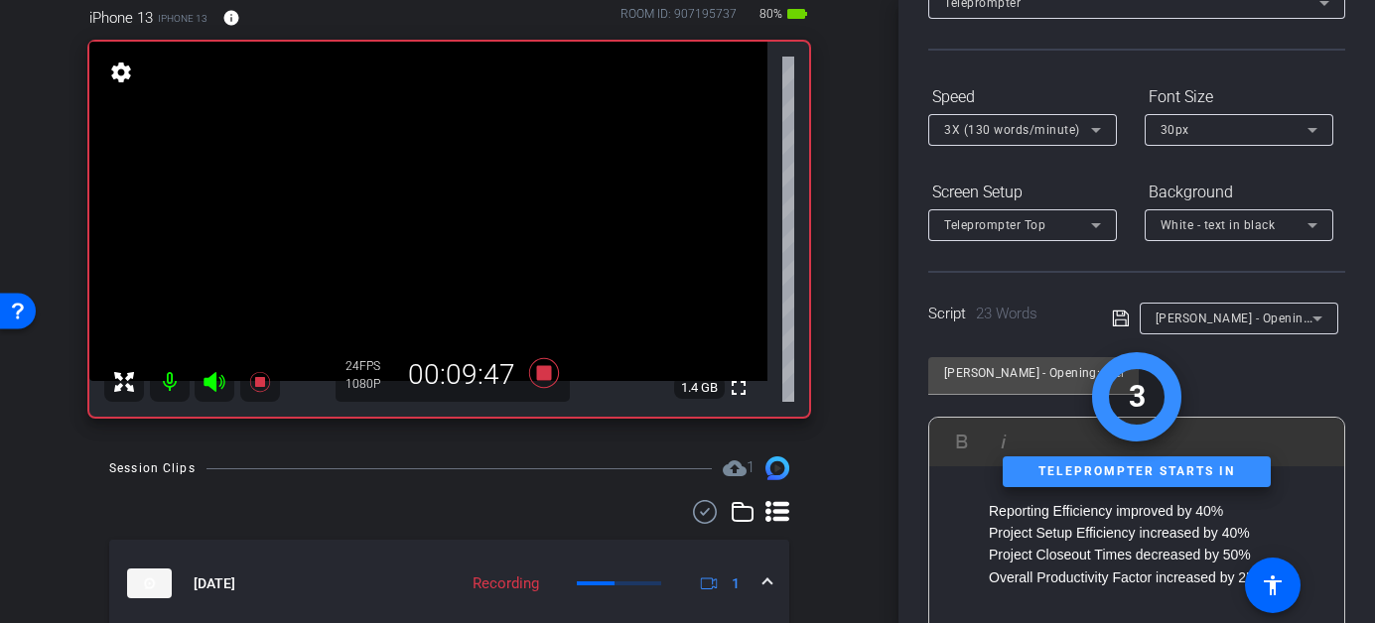
scroll to position [0, 0]
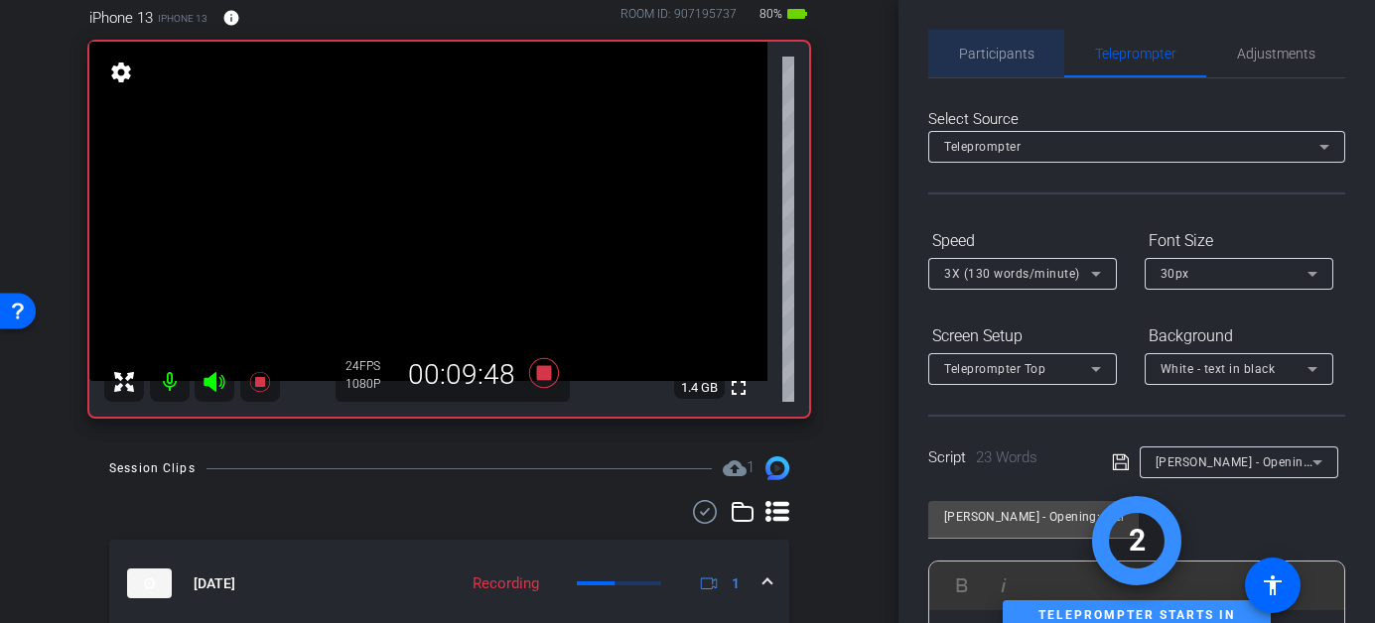
click at [998, 47] on span "Participants" at bounding box center [996, 54] width 75 height 14
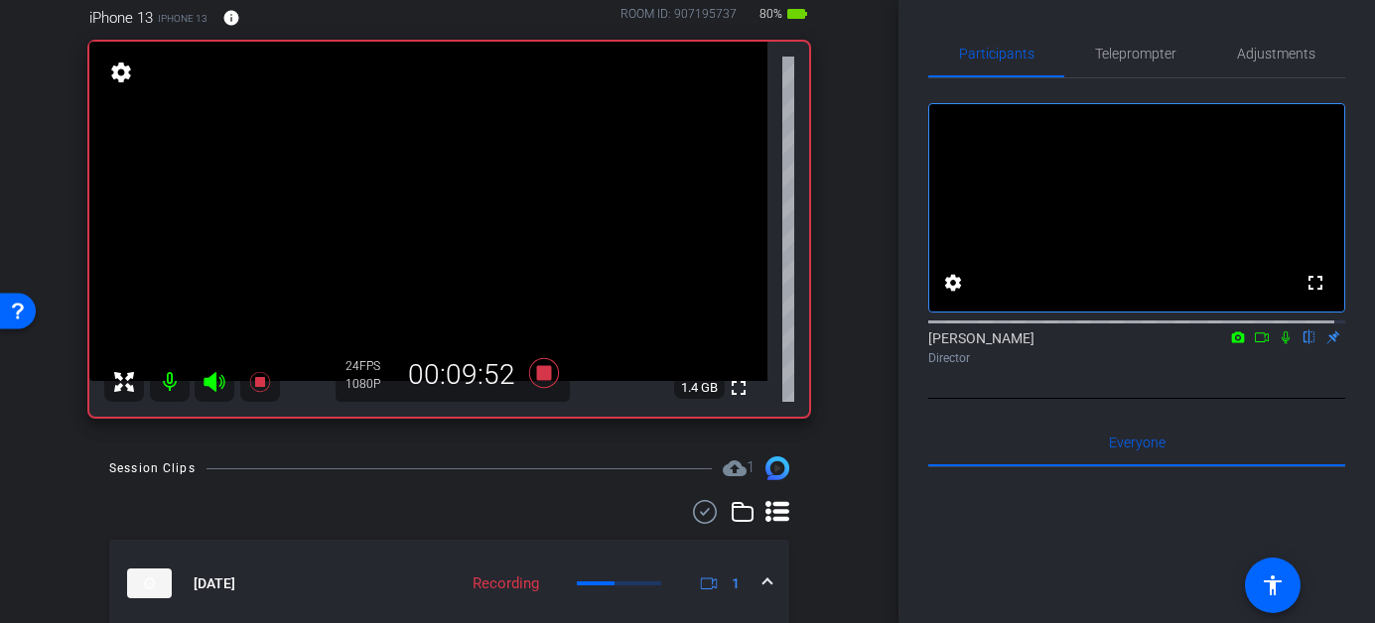
click at [1282, 344] on icon at bounding box center [1286, 338] width 8 height 13
click at [1279, 344] on icon at bounding box center [1286, 338] width 16 height 14
click at [1149, 52] on span "Teleprompter" at bounding box center [1135, 54] width 81 height 14
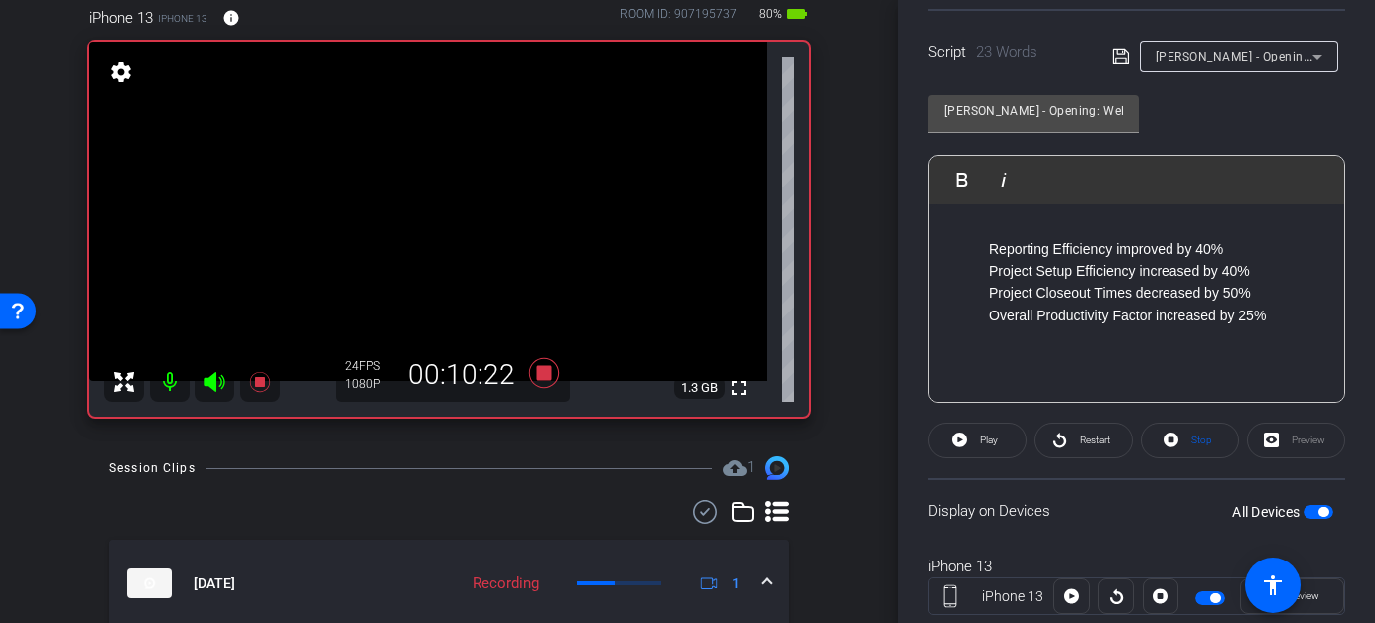
scroll to position [462, 0]
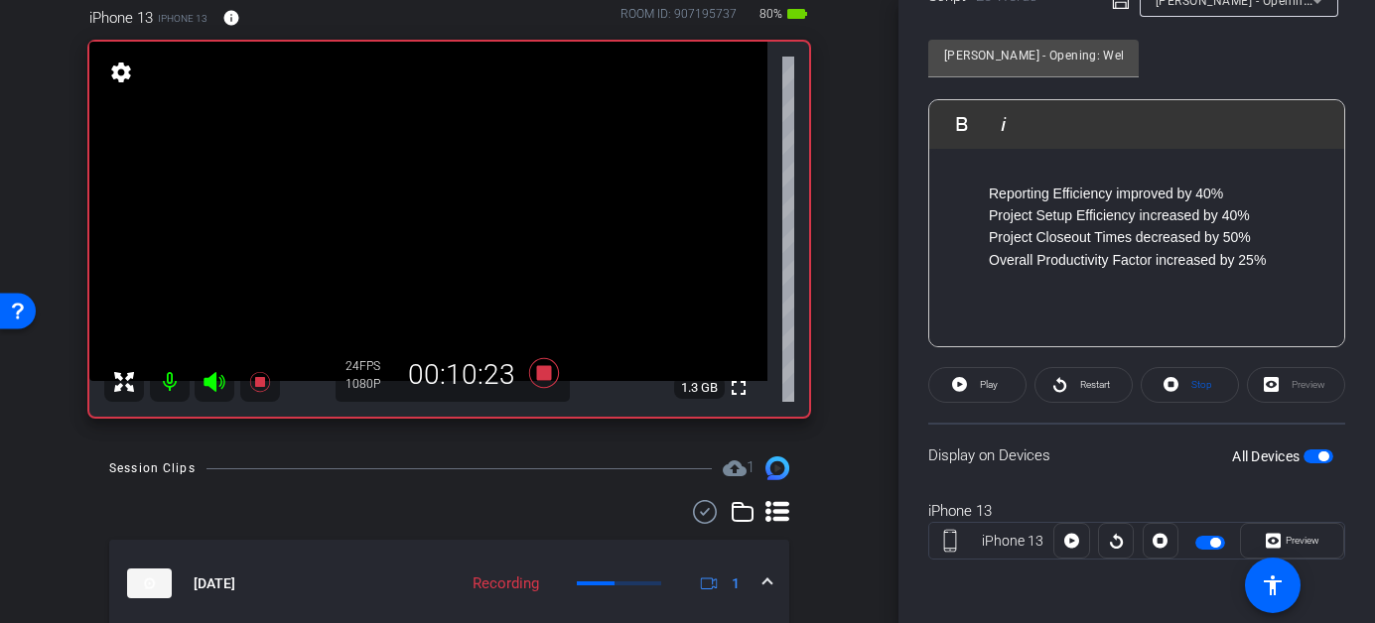
click at [1303, 462] on span "button" at bounding box center [1318, 457] width 30 height 14
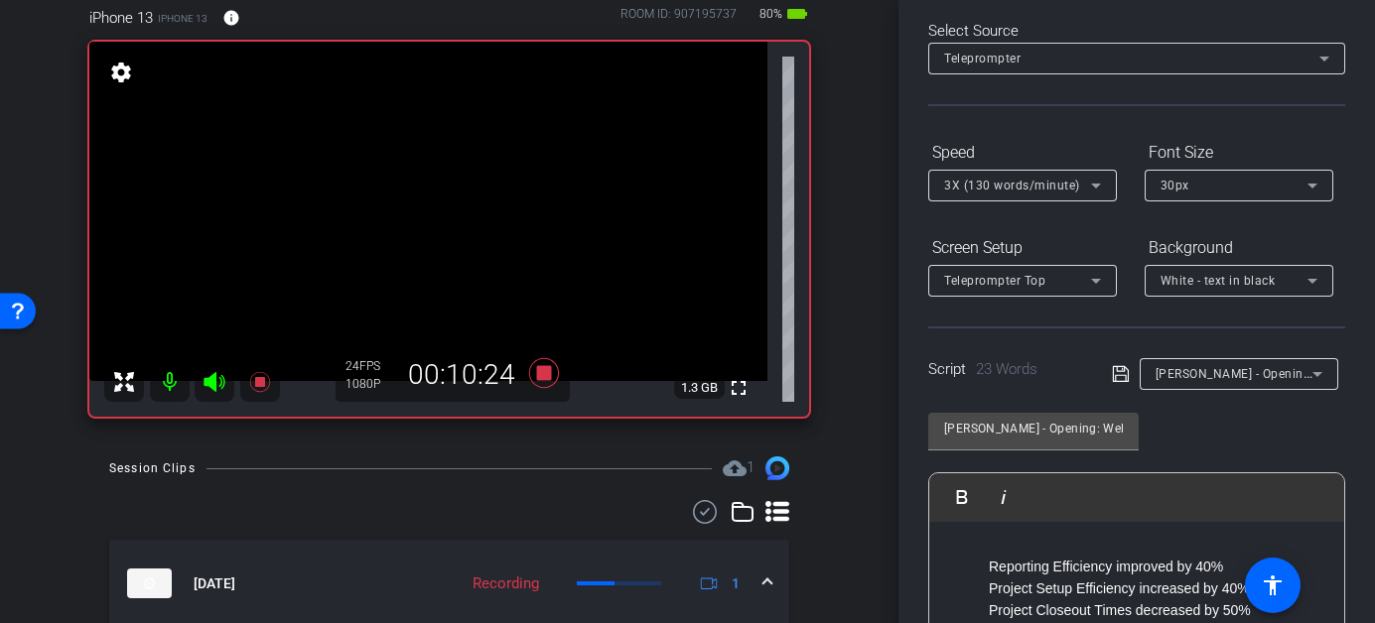
scroll to position [0, 0]
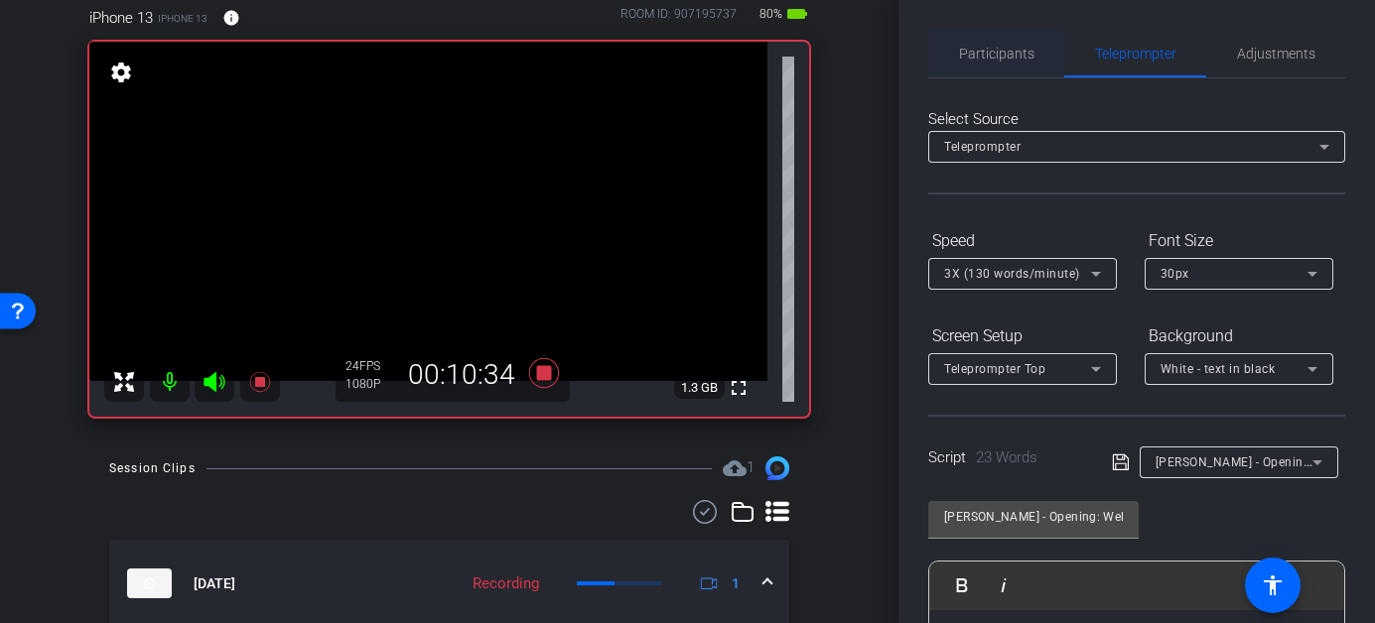
click at [1000, 48] on span "Participants" at bounding box center [996, 54] width 75 height 14
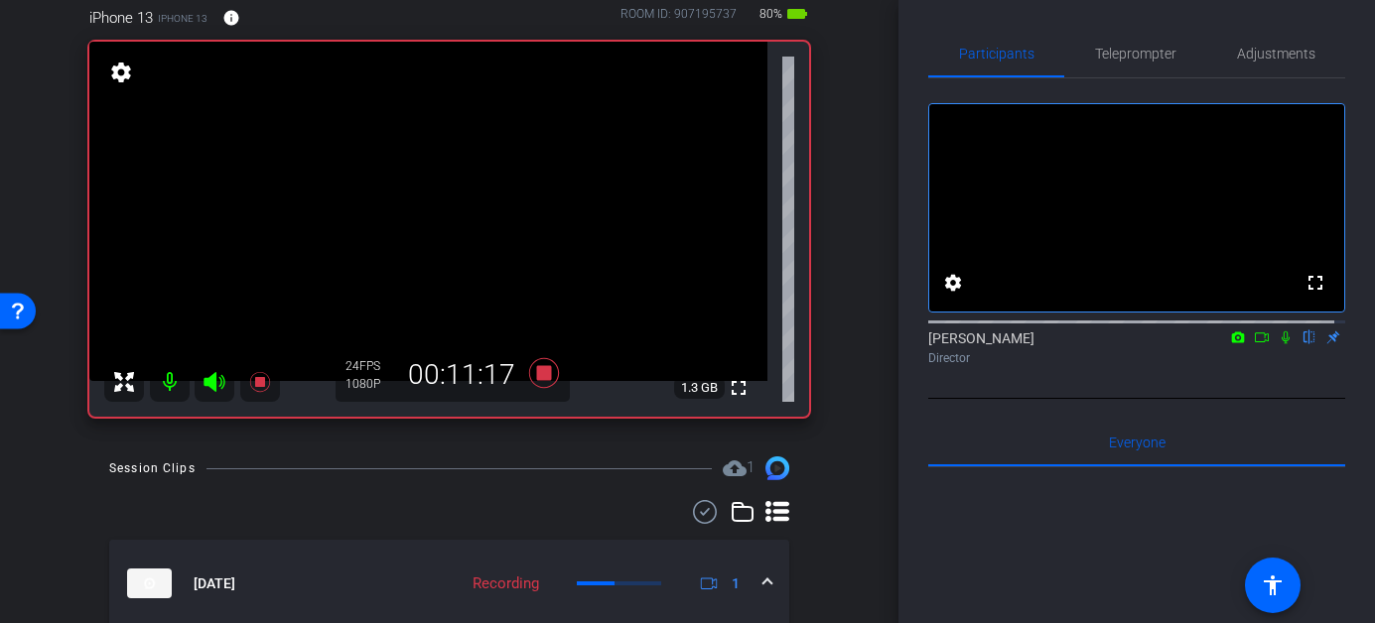
click at [1282, 344] on icon at bounding box center [1286, 338] width 8 height 13
click at [1278, 344] on icon at bounding box center [1286, 338] width 16 height 14
click at [1281, 344] on icon at bounding box center [1286, 338] width 11 height 13
click at [1282, 344] on icon at bounding box center [1286, 338] width 8 height 13
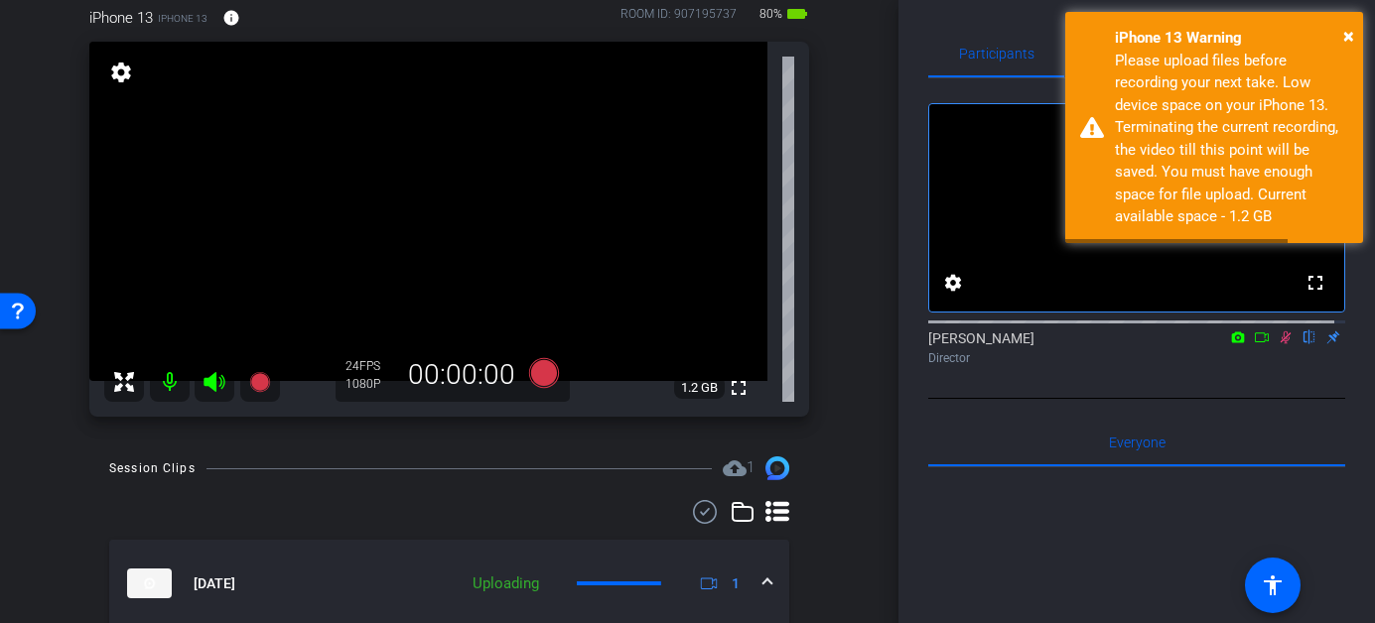
click at [1281, 344] on icon at bounding box center [1286, 338] width 11 height 13
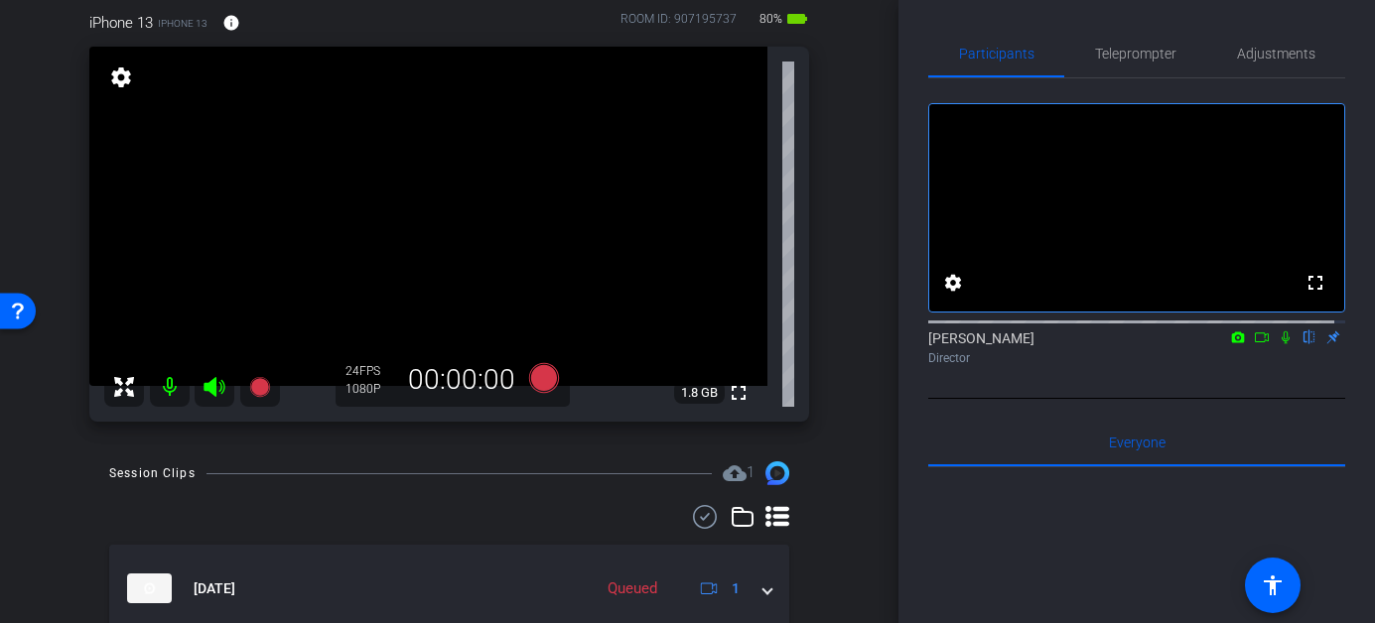
scroll to position [205, 0]
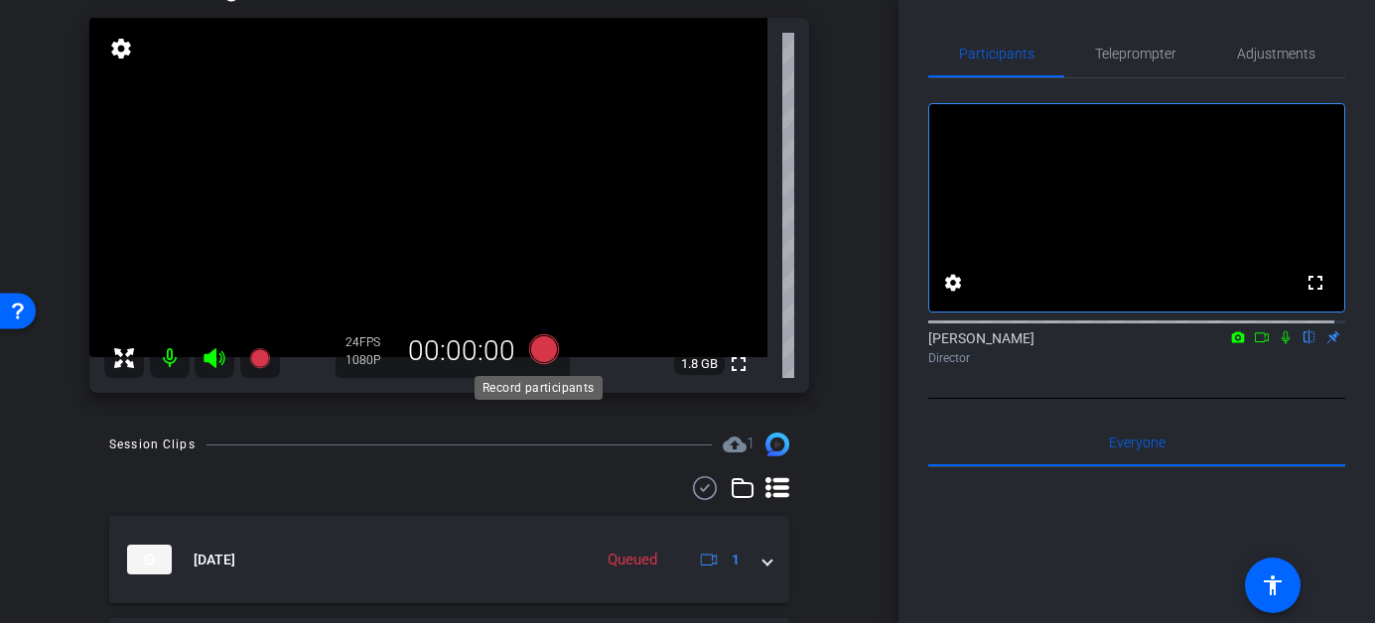
click at [539, 350] on icon at bounding box center [543, 350] width 30 height 30
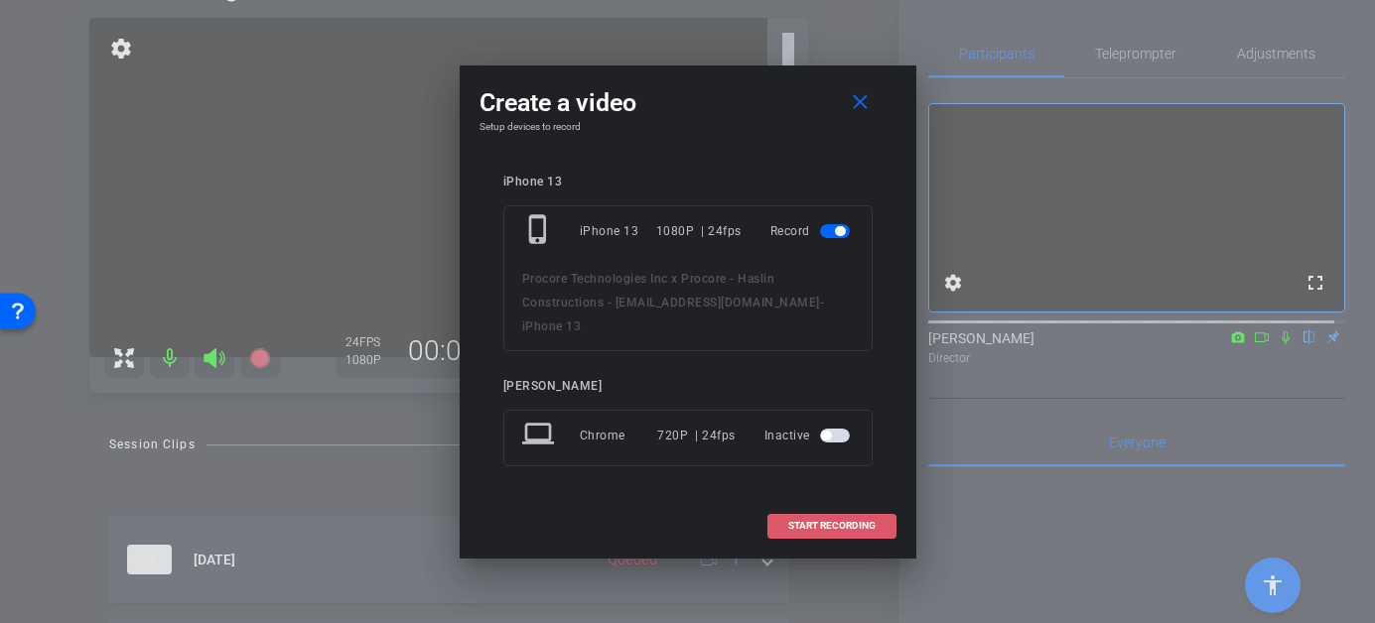
click at [814, 521] on span "START RECORDING" at bounding box center [831, 526] width 87 height 10
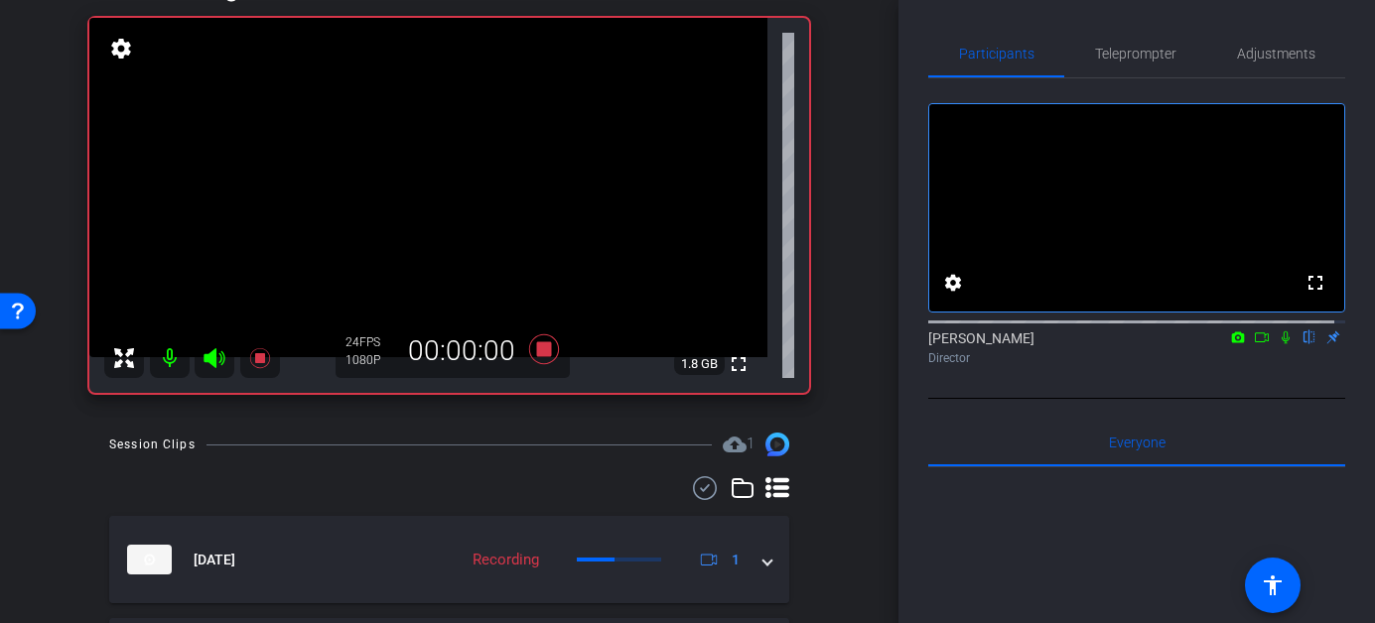
click at [1277, 346] on mat-icon at bounding box center [1286, 338] width 24 height 18
click at [1278, 344] on icon at bounding box center [1286, 338] width 16 height 14
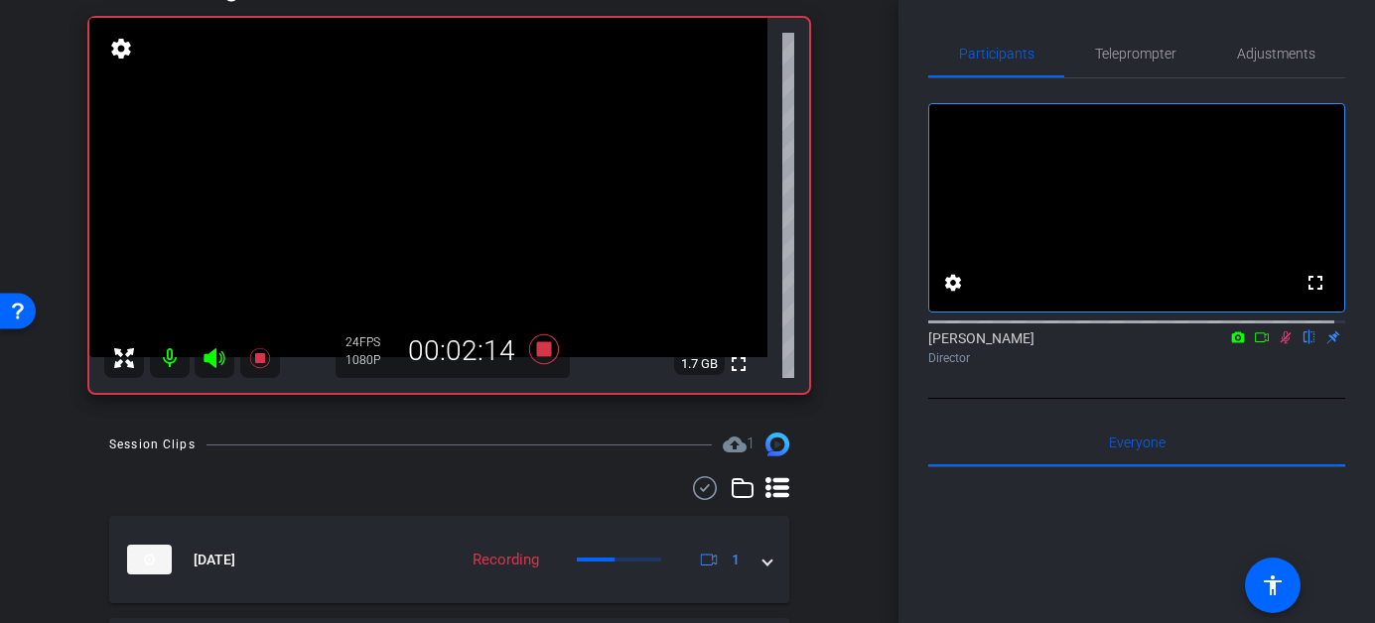
click at [1278, 344] on icon at bounding box center [1286, 338] width 16 height 14
click at [1274, 346] on mat-icon at bounding box center [1286, 338] width 24 height 18
click at [1278, 344] on icon at bounding box center [1286, 338] width 16 height 14
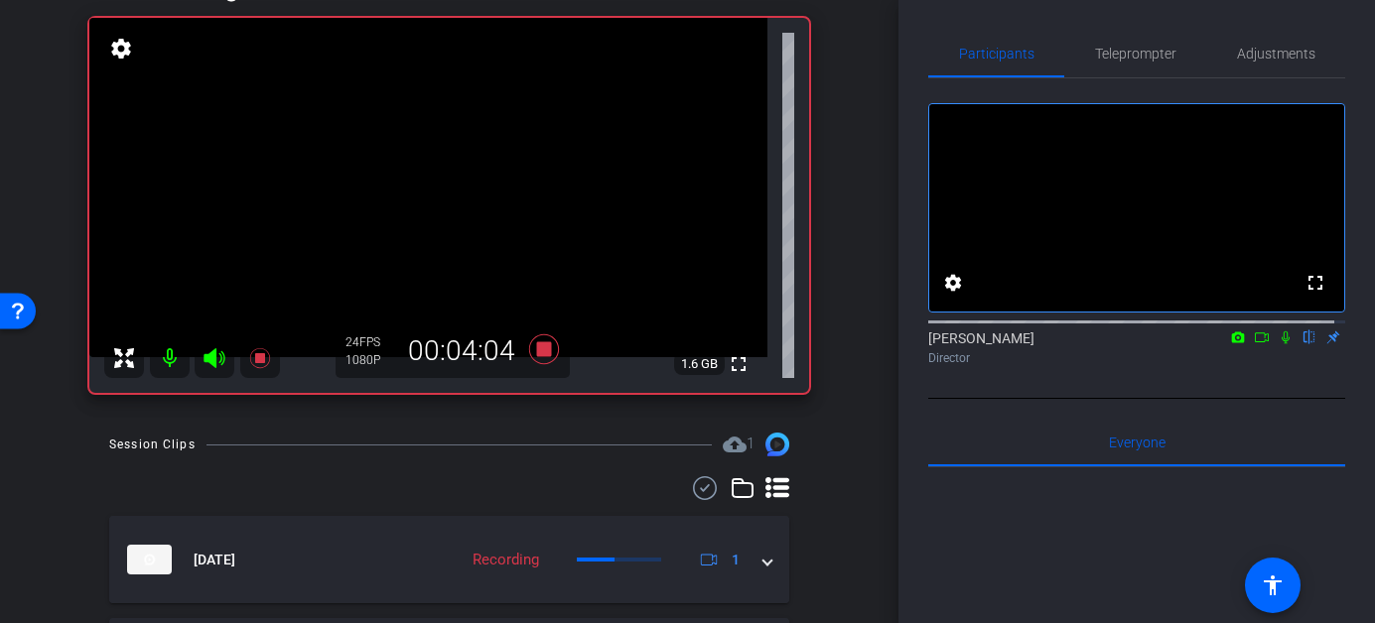
click at [1278, 344] on icon at bounding box center [1286, 338] width 16 height 14
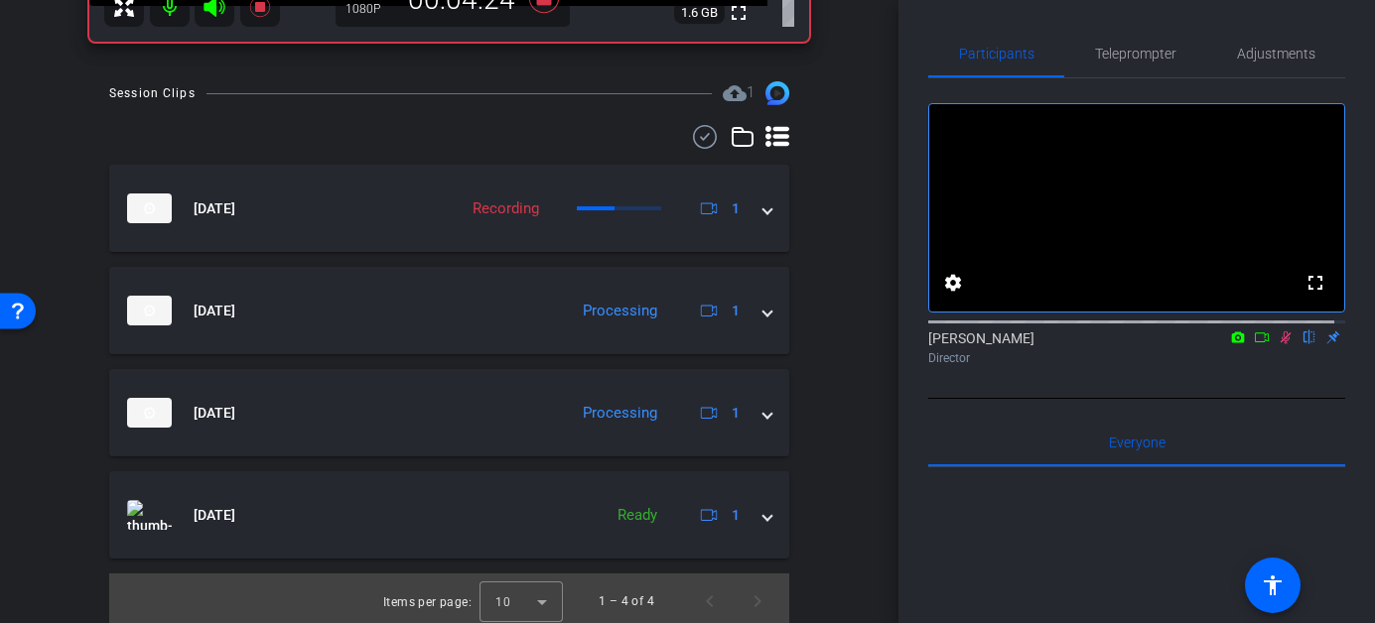
scroll to position [562, 0]
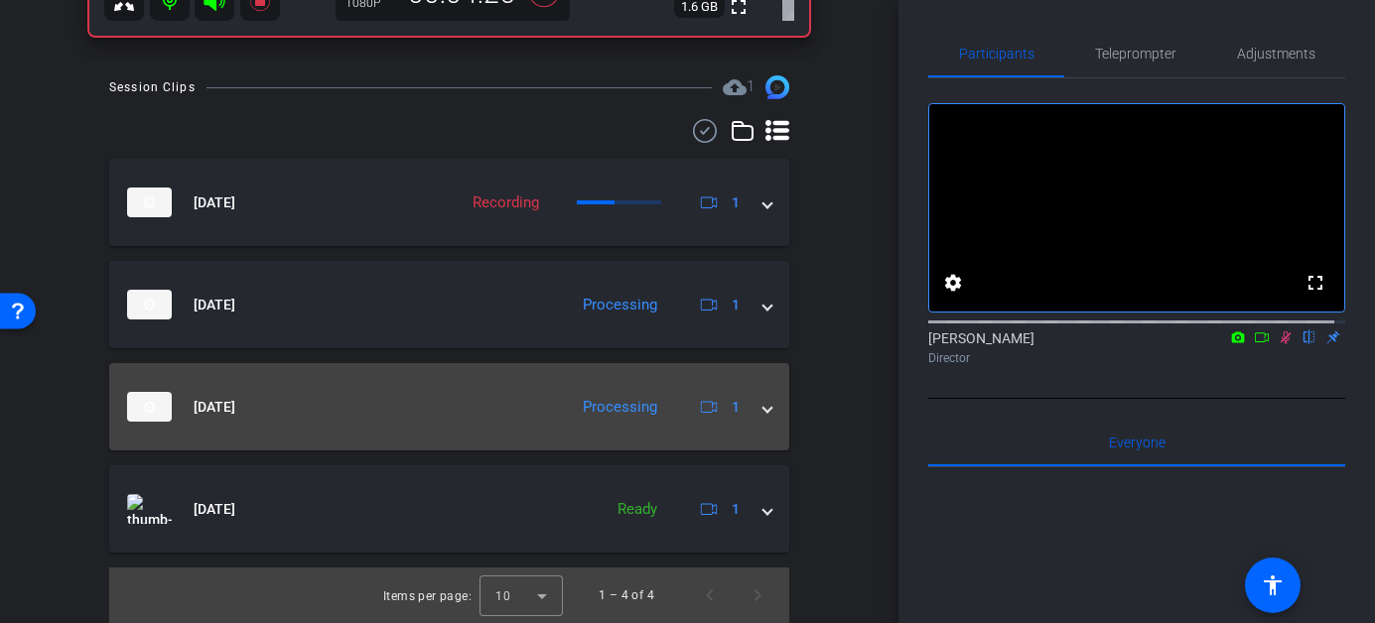
click at [763, 409] on span at bounding box center [767, 407] width 8 height 21
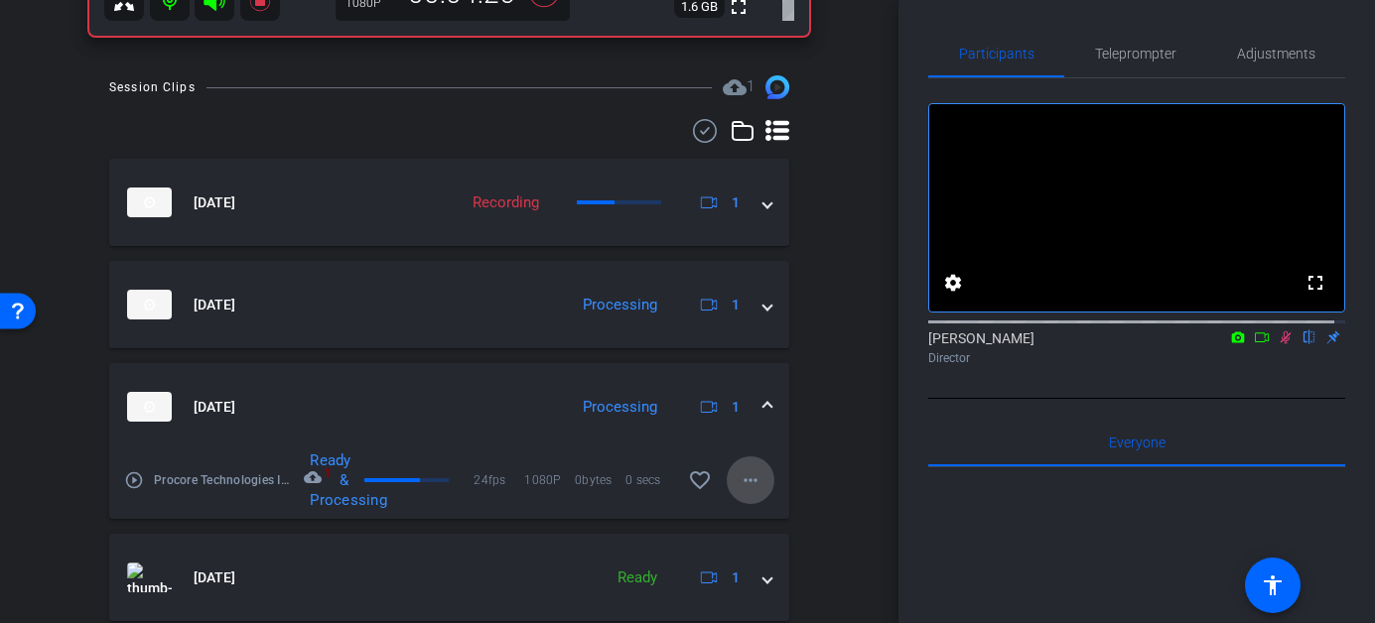
click at [742, 488] on mat-icon "more_horiz" at bounding box center [751, 481] width 24 height 24
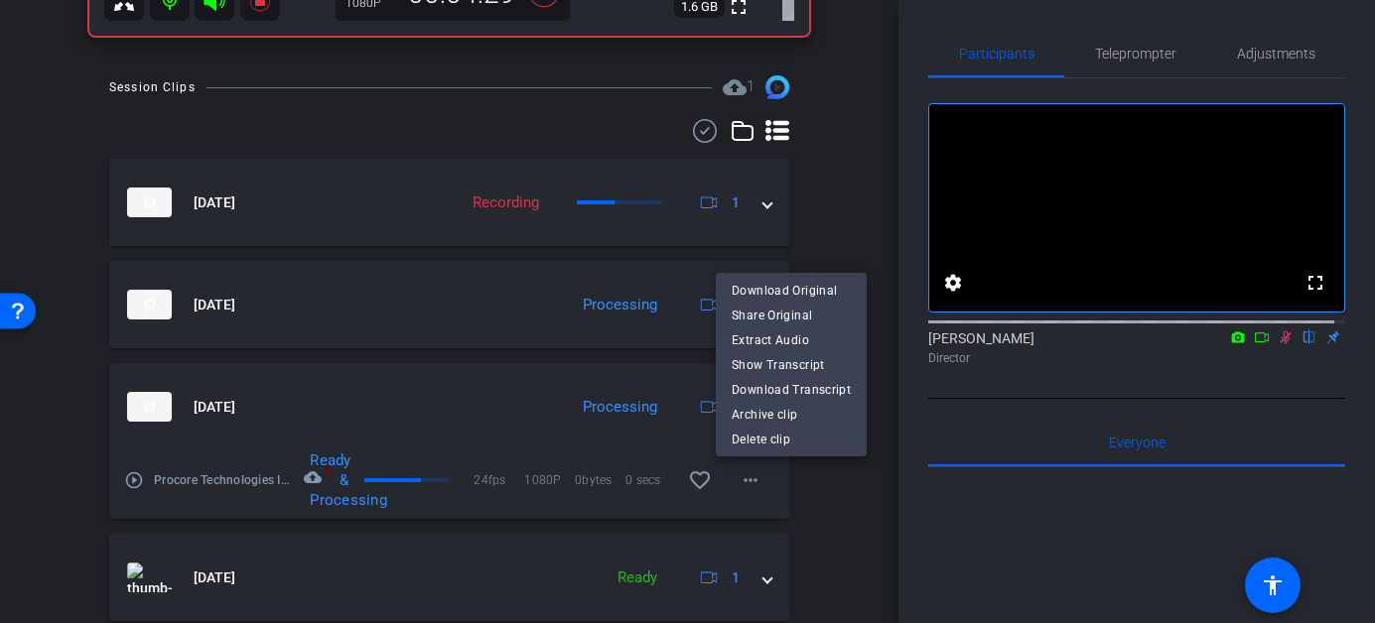
click at [837, 196] on div at bounding box center [687, 311] width 1375 height 623
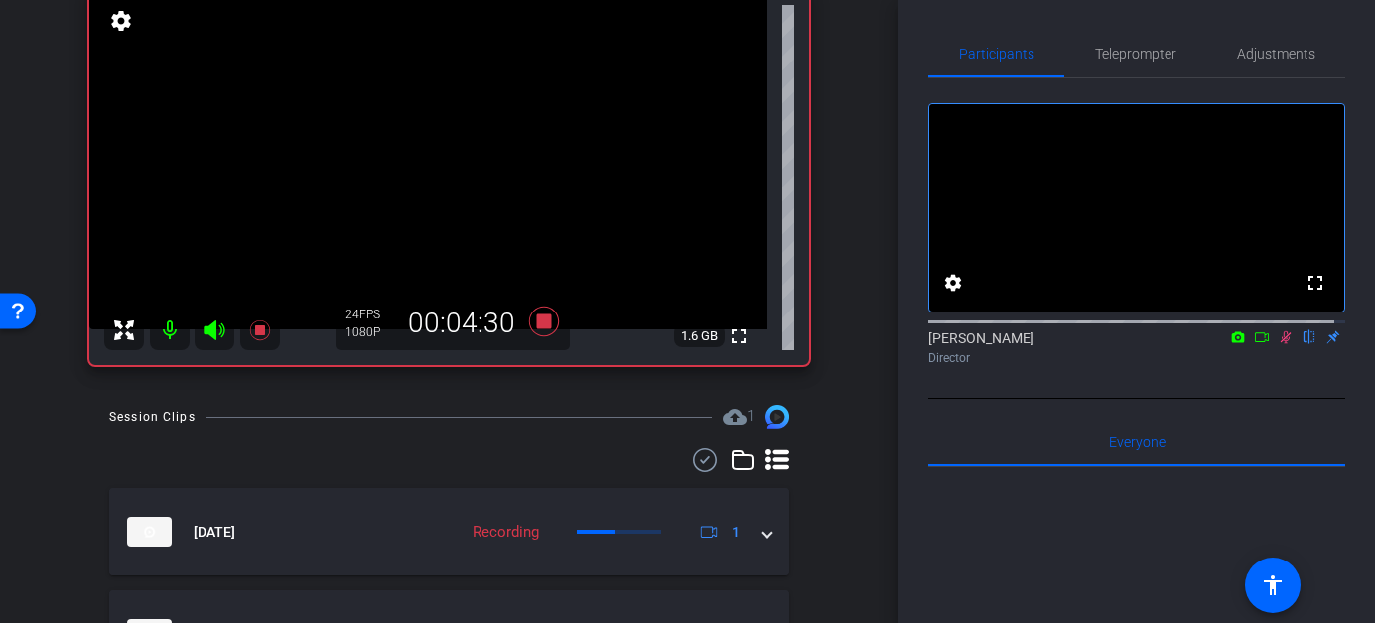
scroll to position [206, 0]
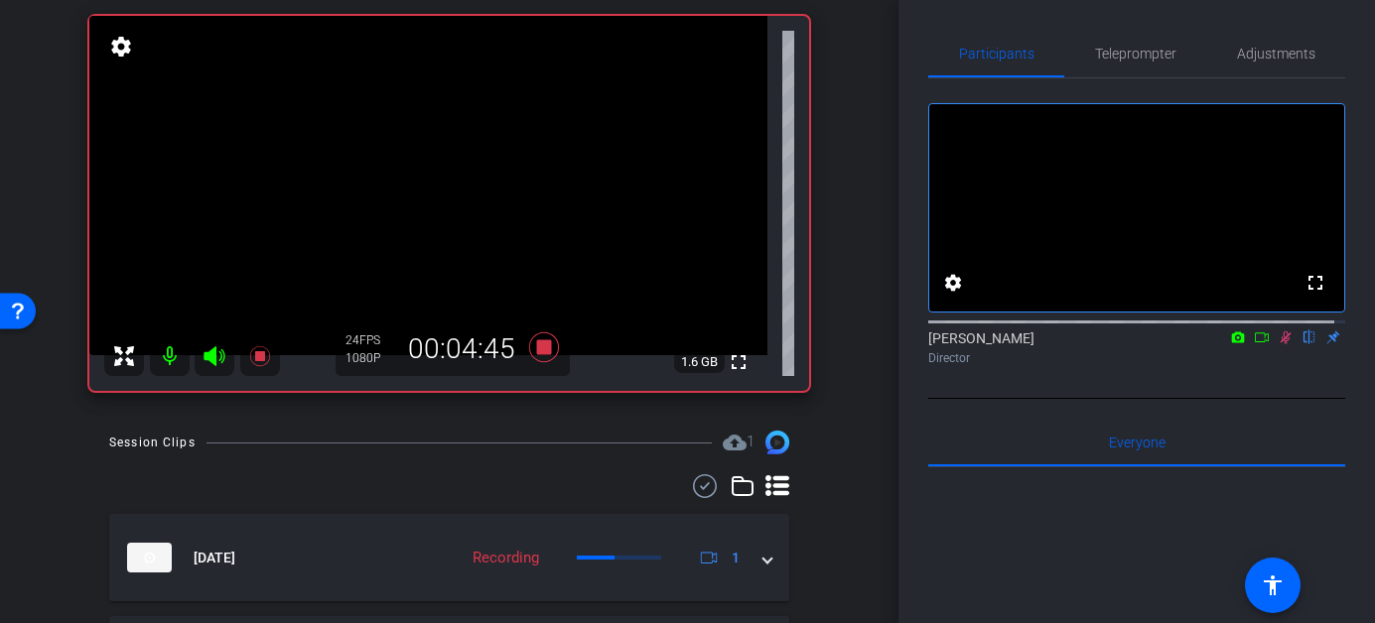
click at [1281, 344] on icon at bounding box center [1286, 338] width 11 height 13
click at [1278, 344] on icon at bounding box center [1286, 338] width 16 height 14
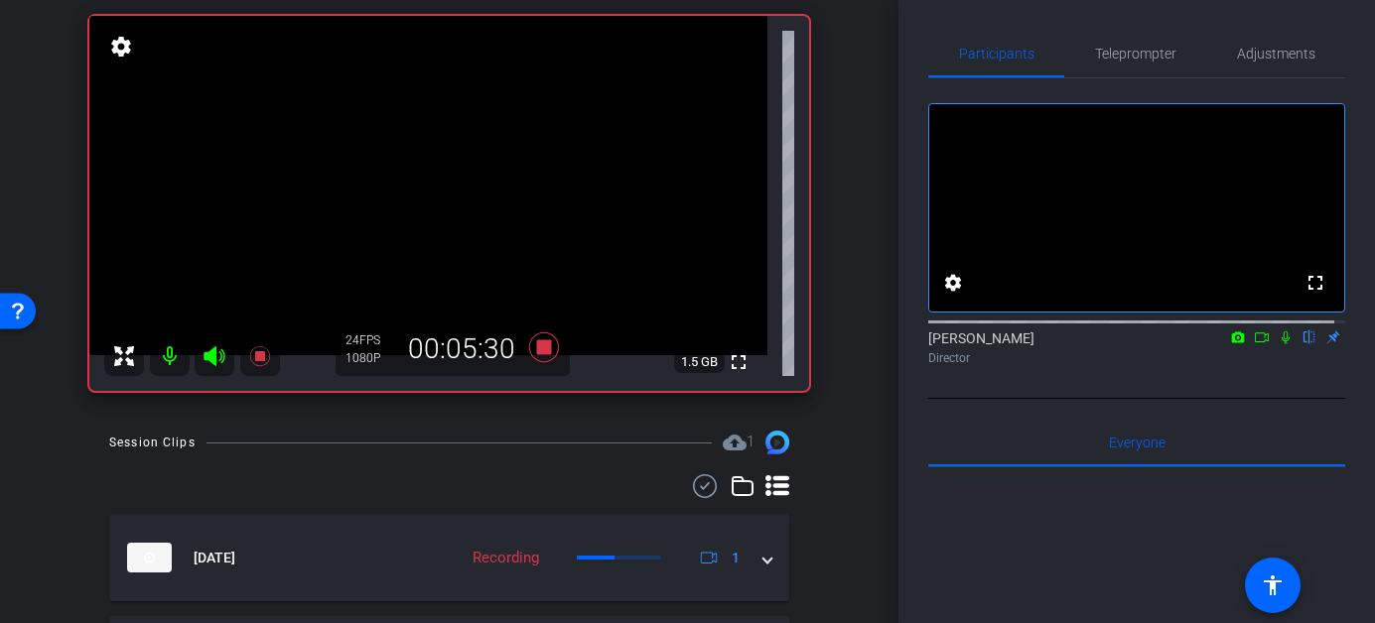
click at [1278, 344] on icon at bounding box center [1286, 338] width 16 height 14
click at [1282, 344] on icon at bounding box center [1286, 338] width 8 height 13
click at [1281, 344] on icon at bounding box center [1286, 338] width 11 height 13
click at [1278, 344] on icon at bounding box center [1286, 338] width 16 height 14
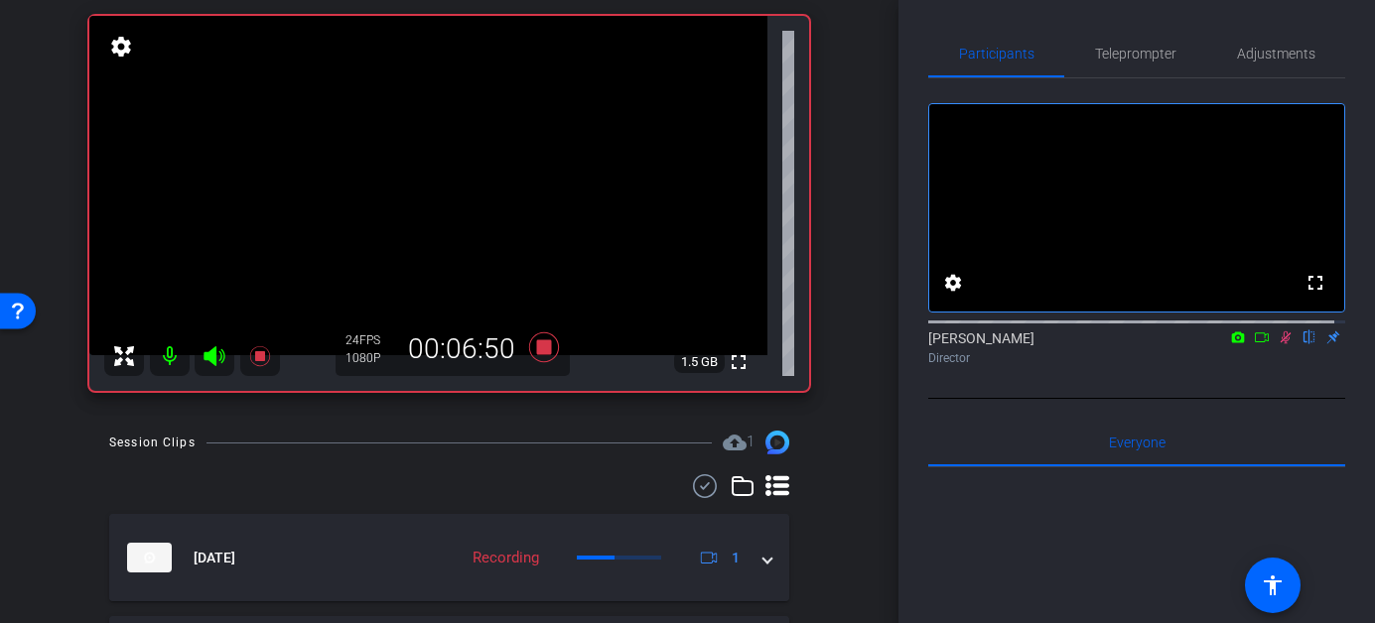
click at [1278, 344] on icon at bounding box center [1286, 338] width 16 height 14
click at [539, 348] on icon at bounding box center [543, 348] width 30 height 30
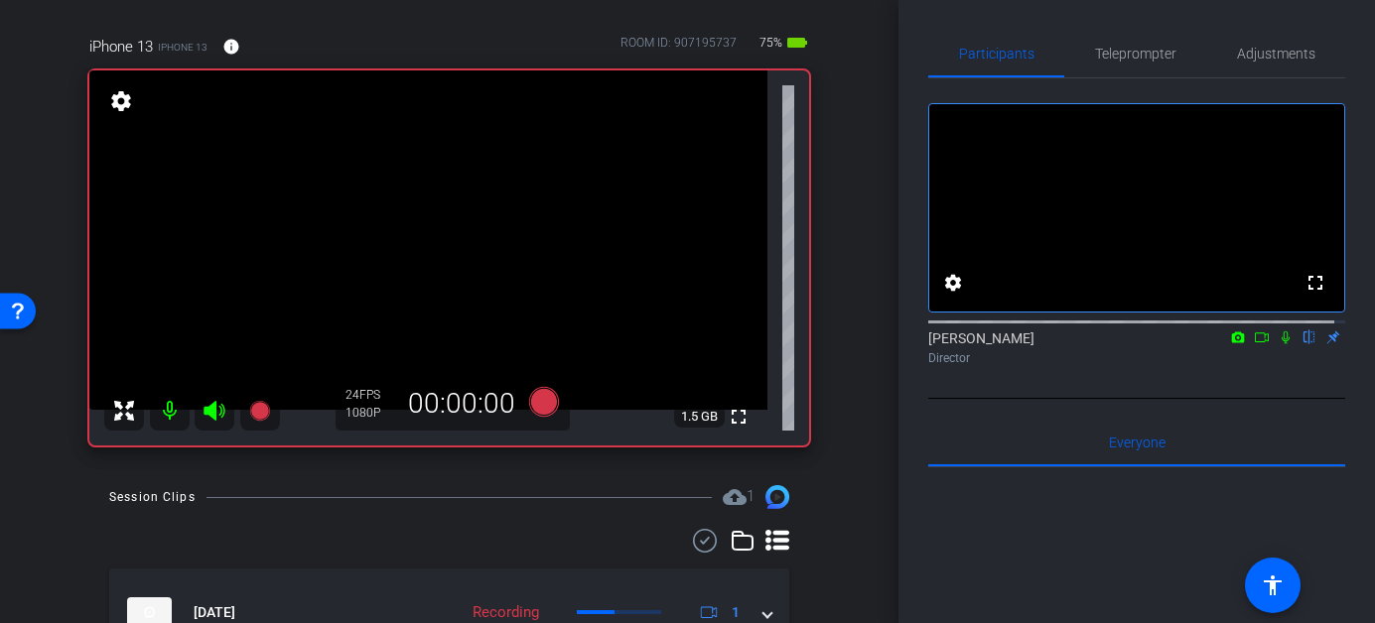
scroll to position [162, 0]
